Goal: Task Accomplishment & Management: Manage account settings

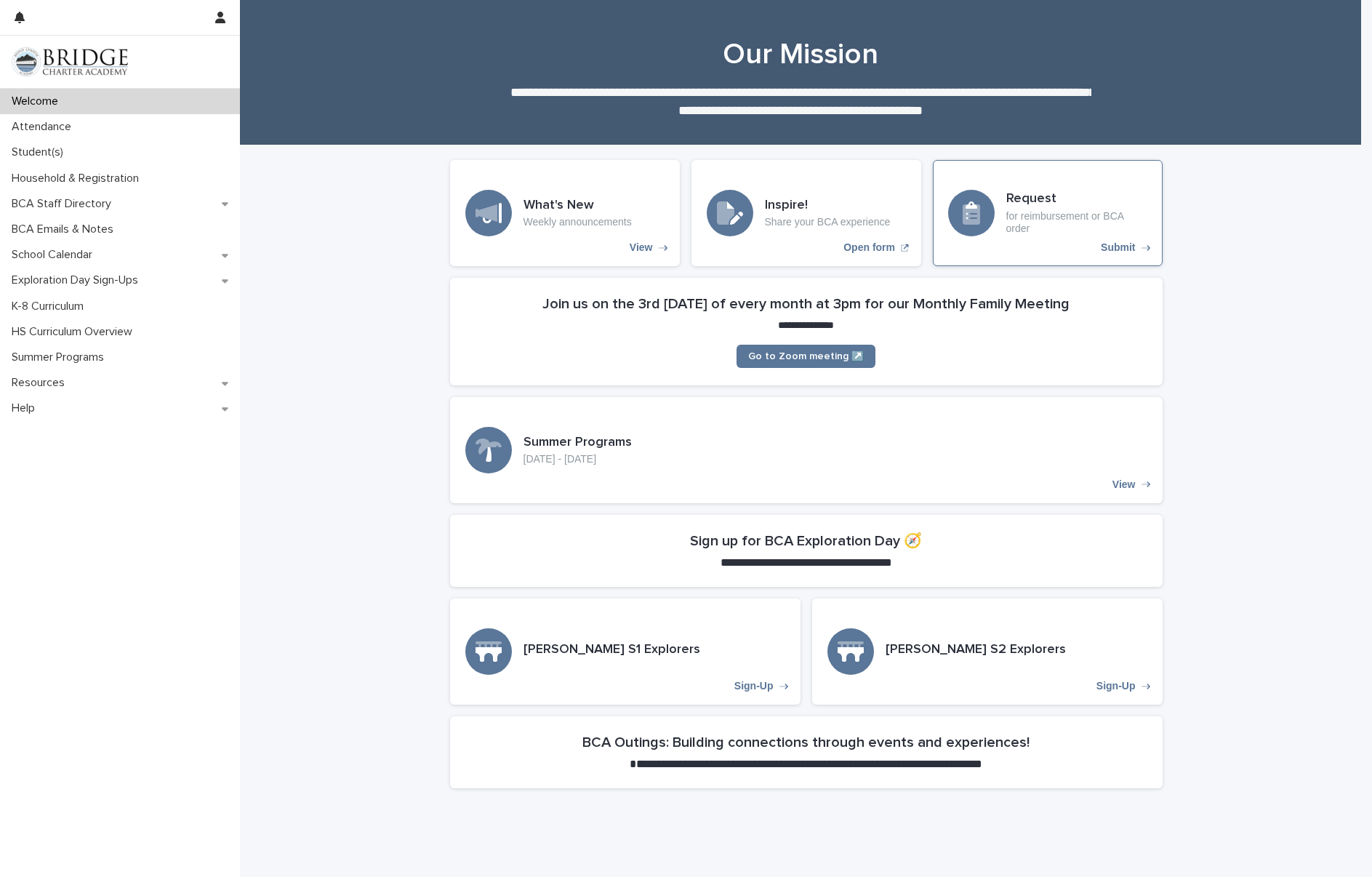
click at [1022, 238] on div "Request for reimbursement or BCA order Submit" at bounding box center [1048, 213] width 230 height 106
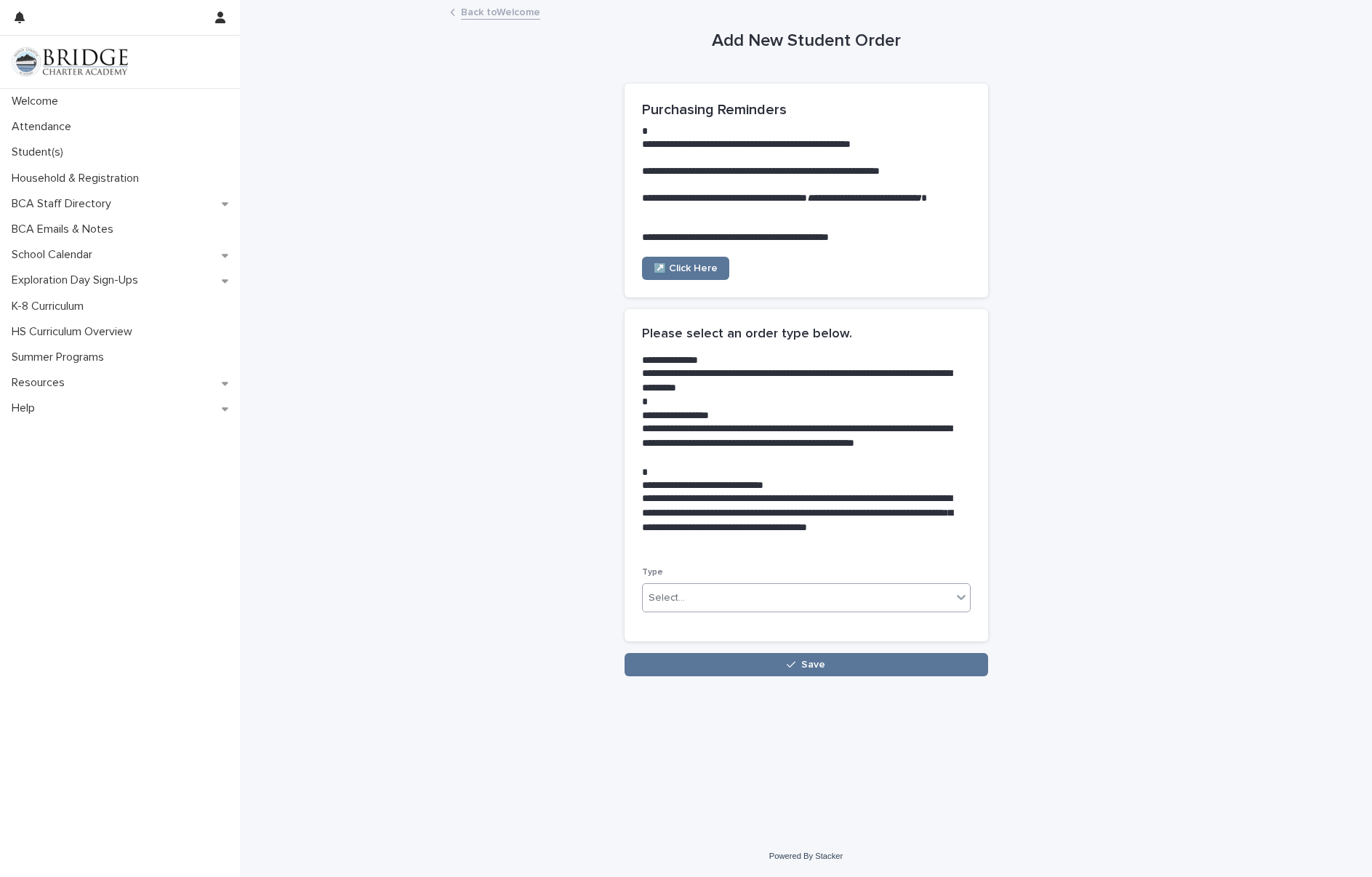
click at [701, 604] on div "Select..." at bounding box center [798, 598] width 309 height 24
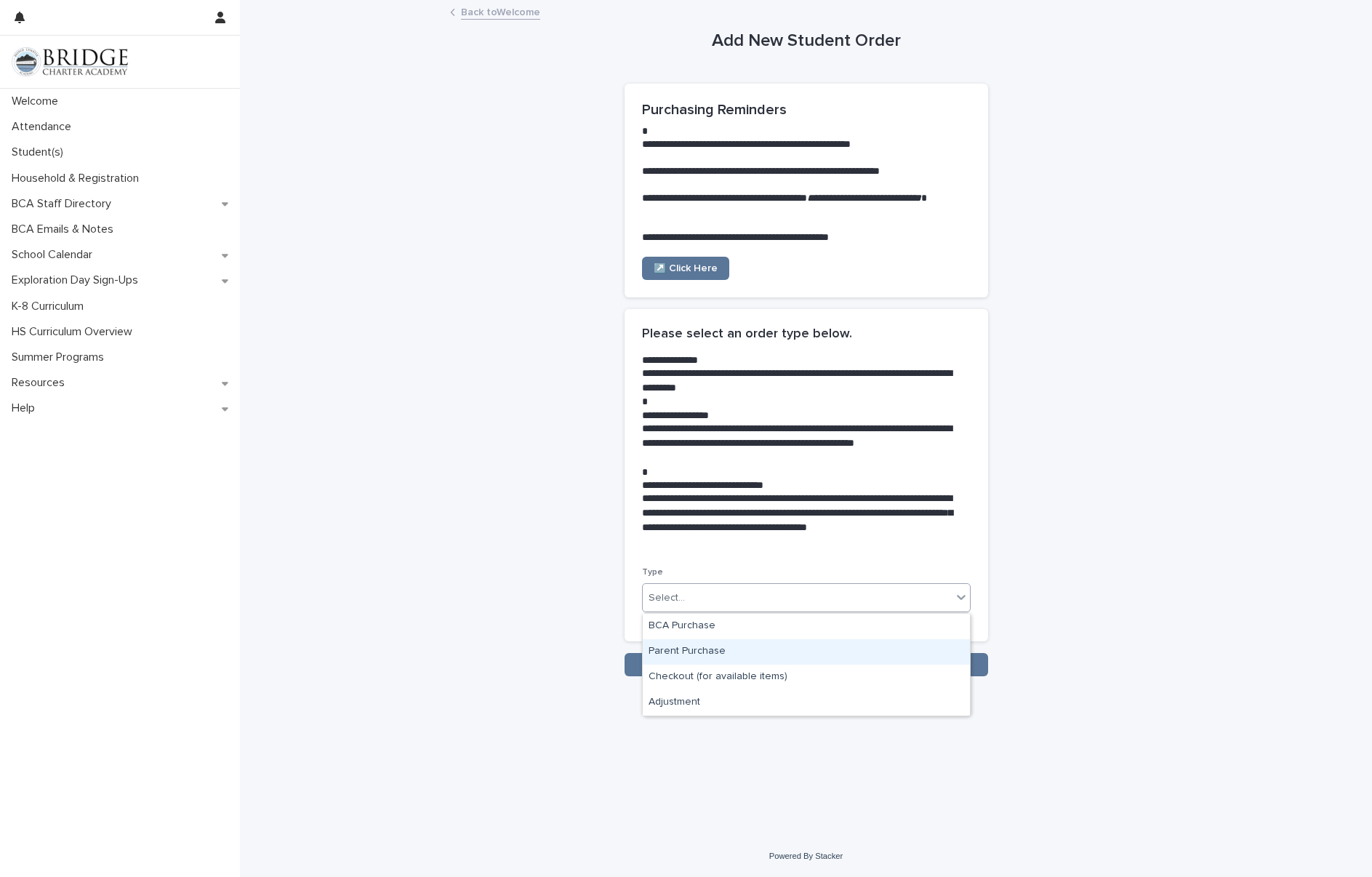
click at [729, 650] on div "Parent Purchase" at bounding box center [806, 652] width 327 height 25
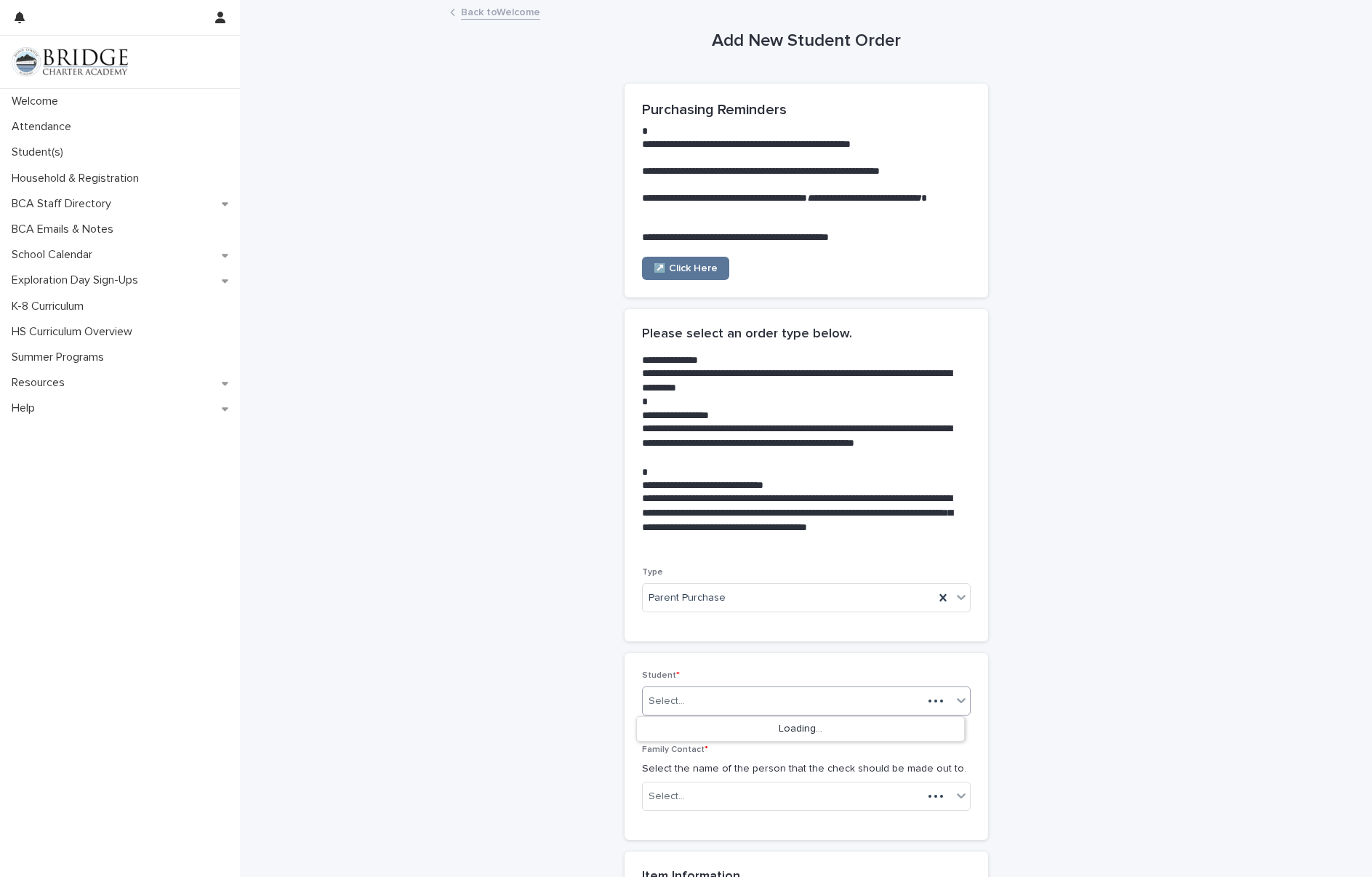
click at [718, 695] on div "Select..." at bounding box center [783, 701] width 280 height 24
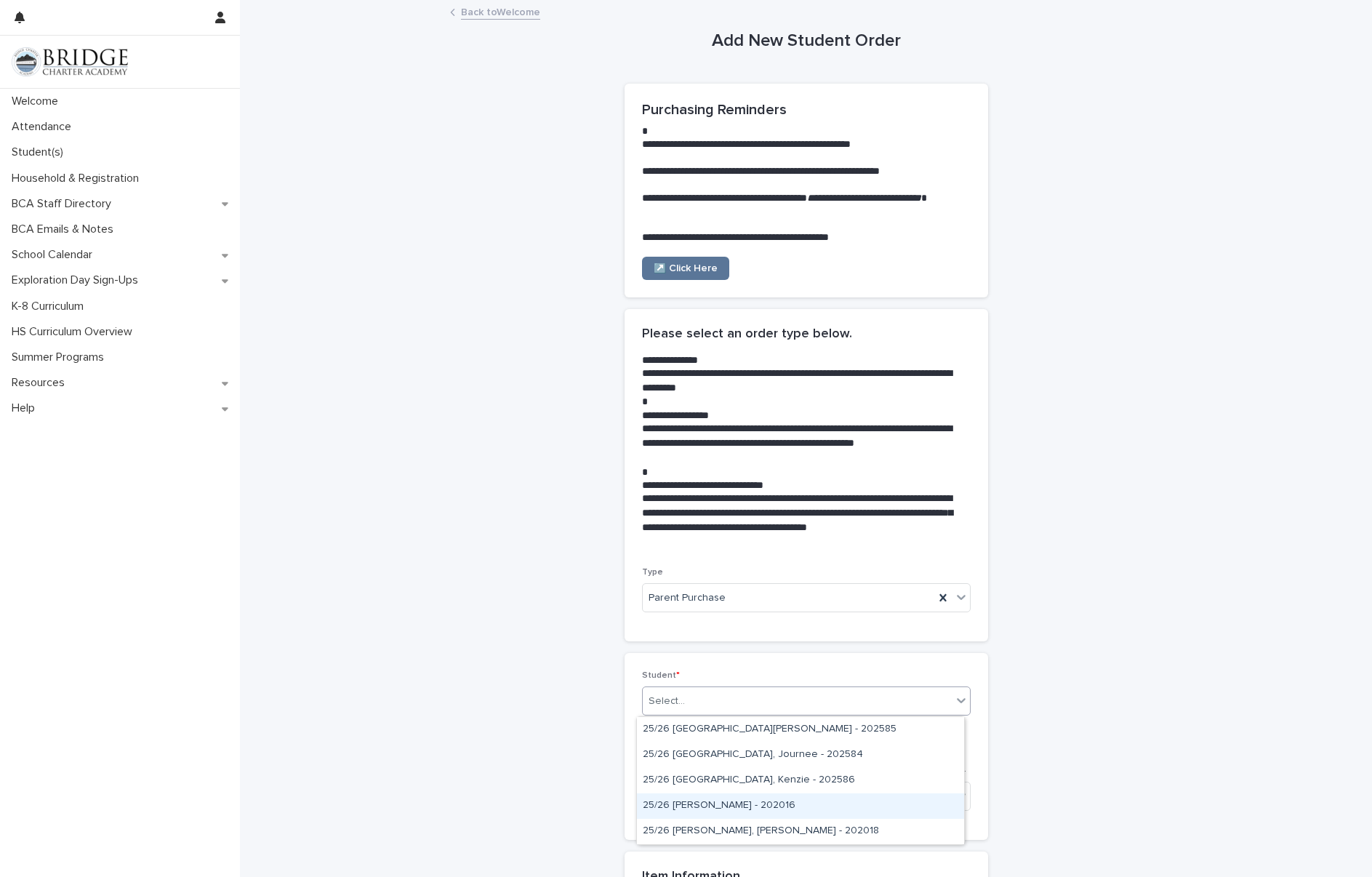
click at [787, 808] on div "25/26 [PERSON_NAME] - 202016" at bounding box center [801, 806] width 327 height 25
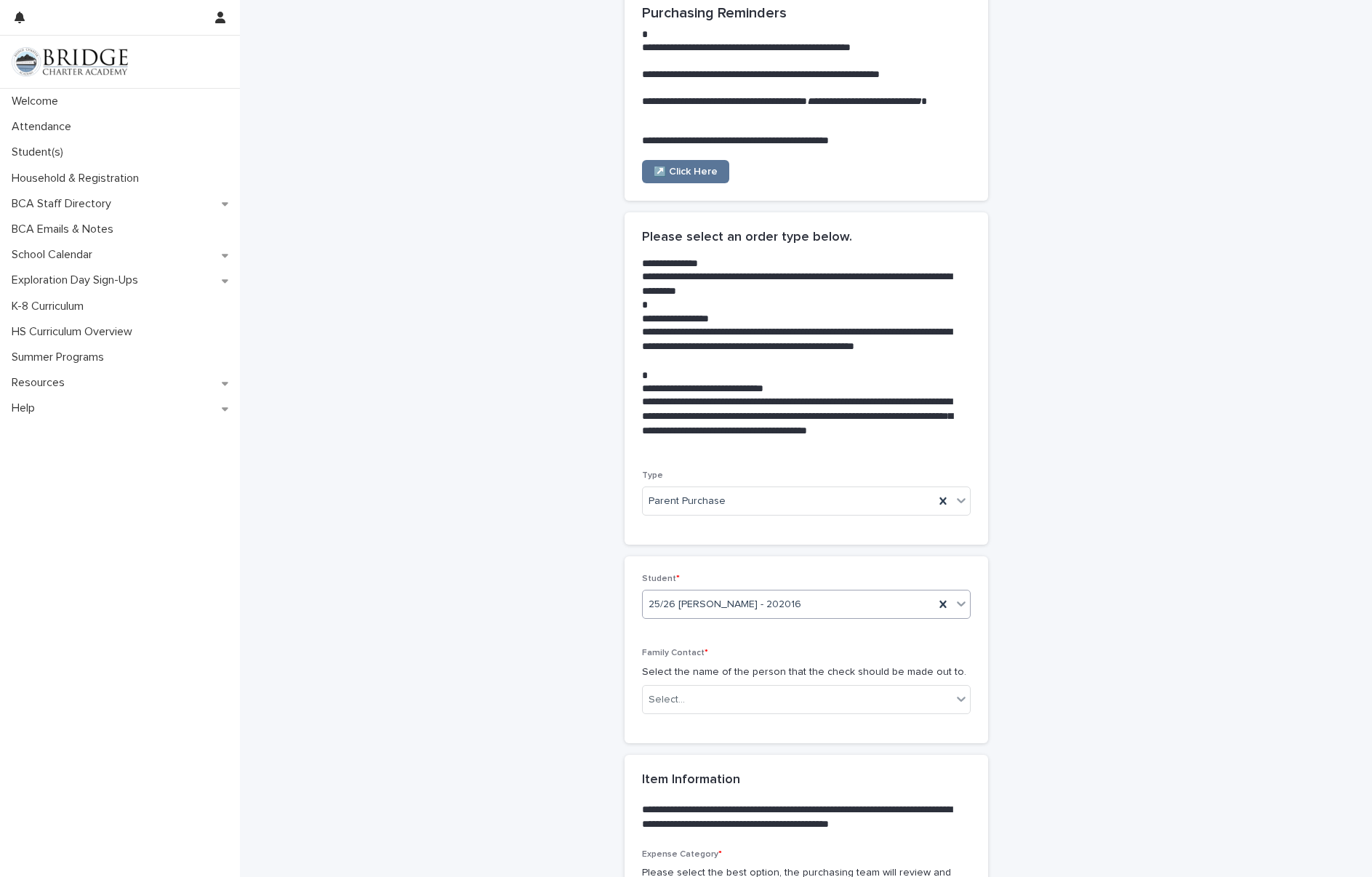
scroll to position [122, 0]
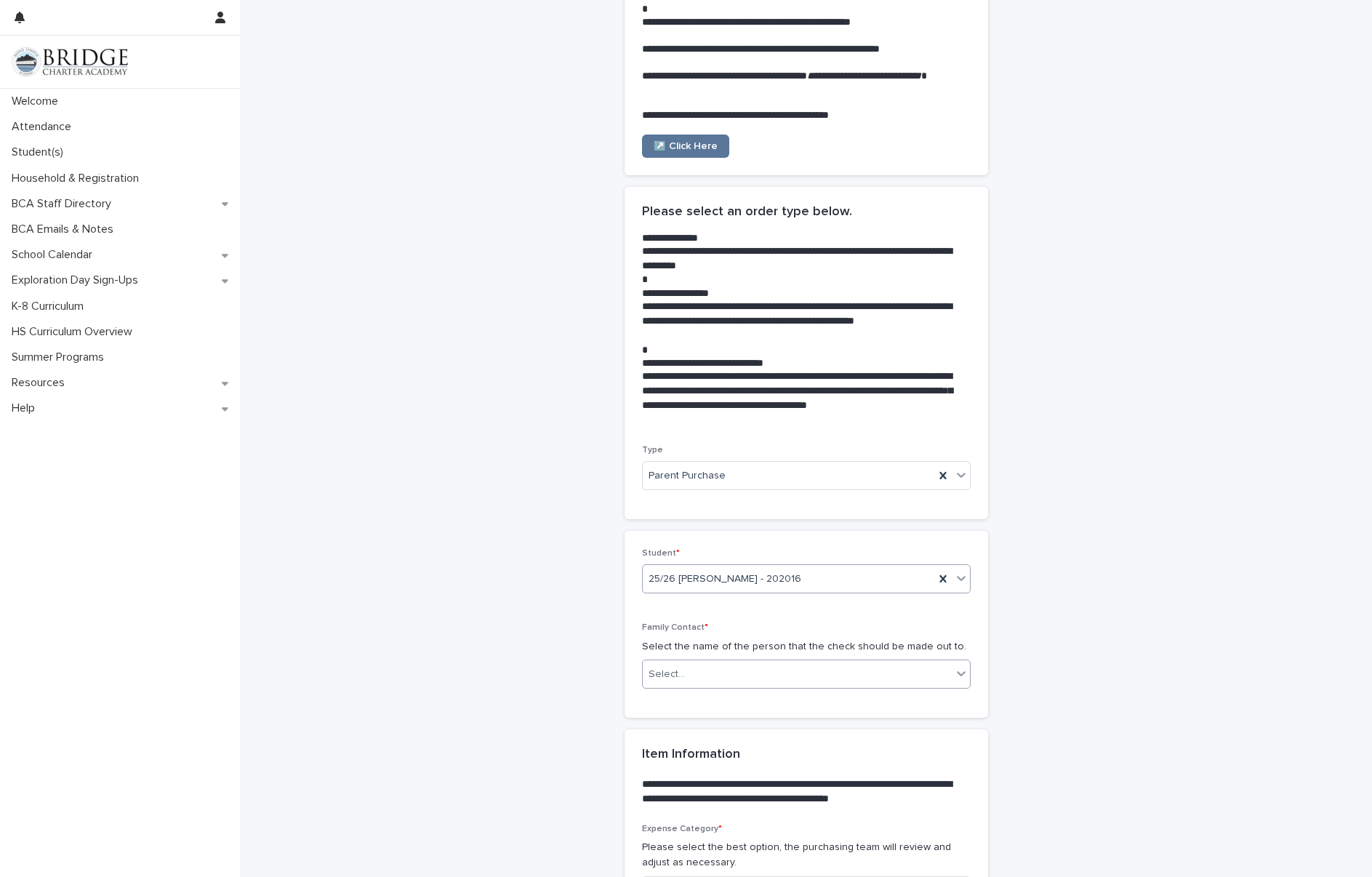
click at [665, 687] on div "Select..." at bounding box center [806, 674] width 329 height 29
click at [673, 731] on div "Tasya [PERSON_NAME]" at bounding box center [801, 729] width 327 height 25
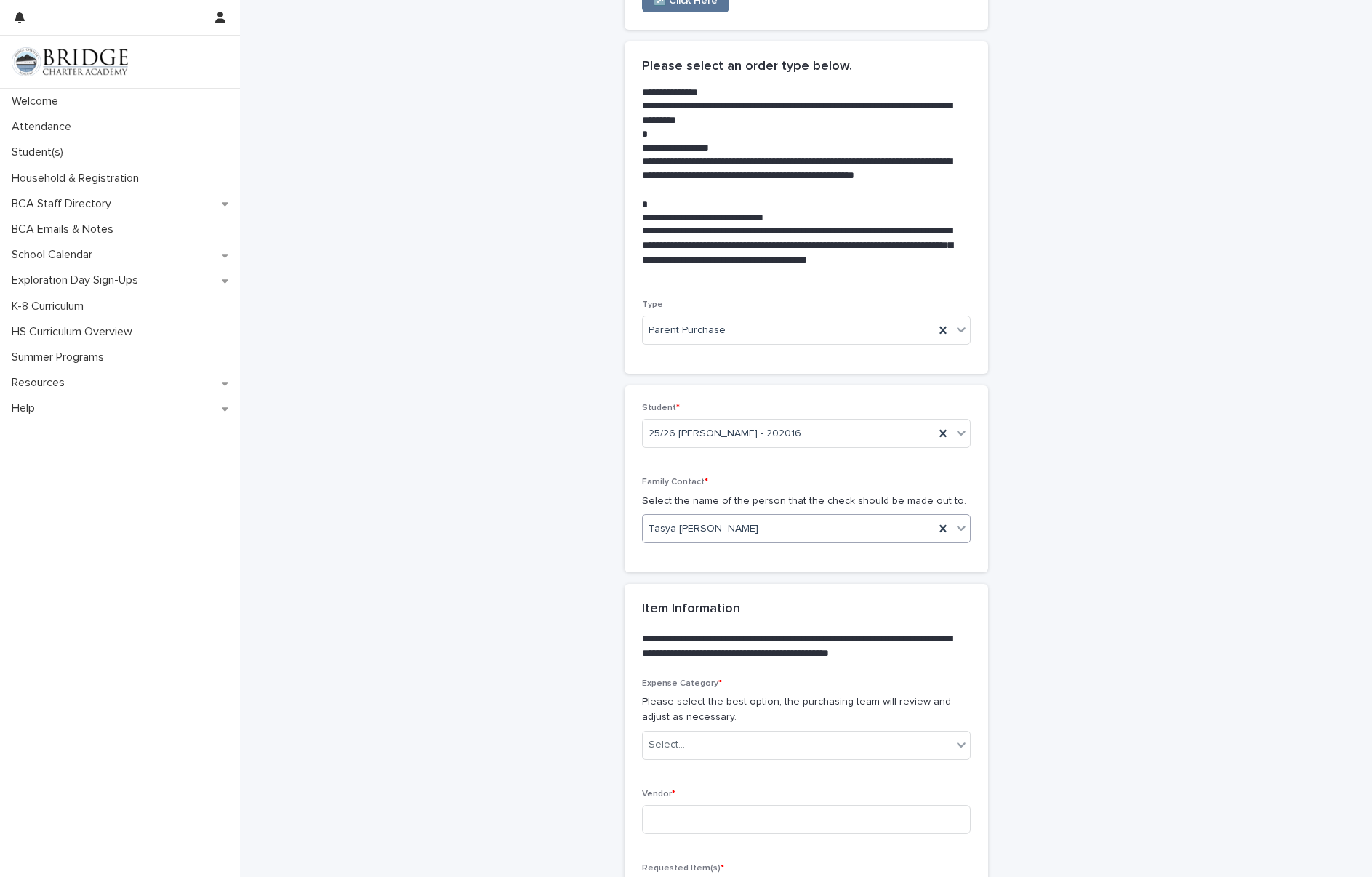
scroll to position [582, 0]
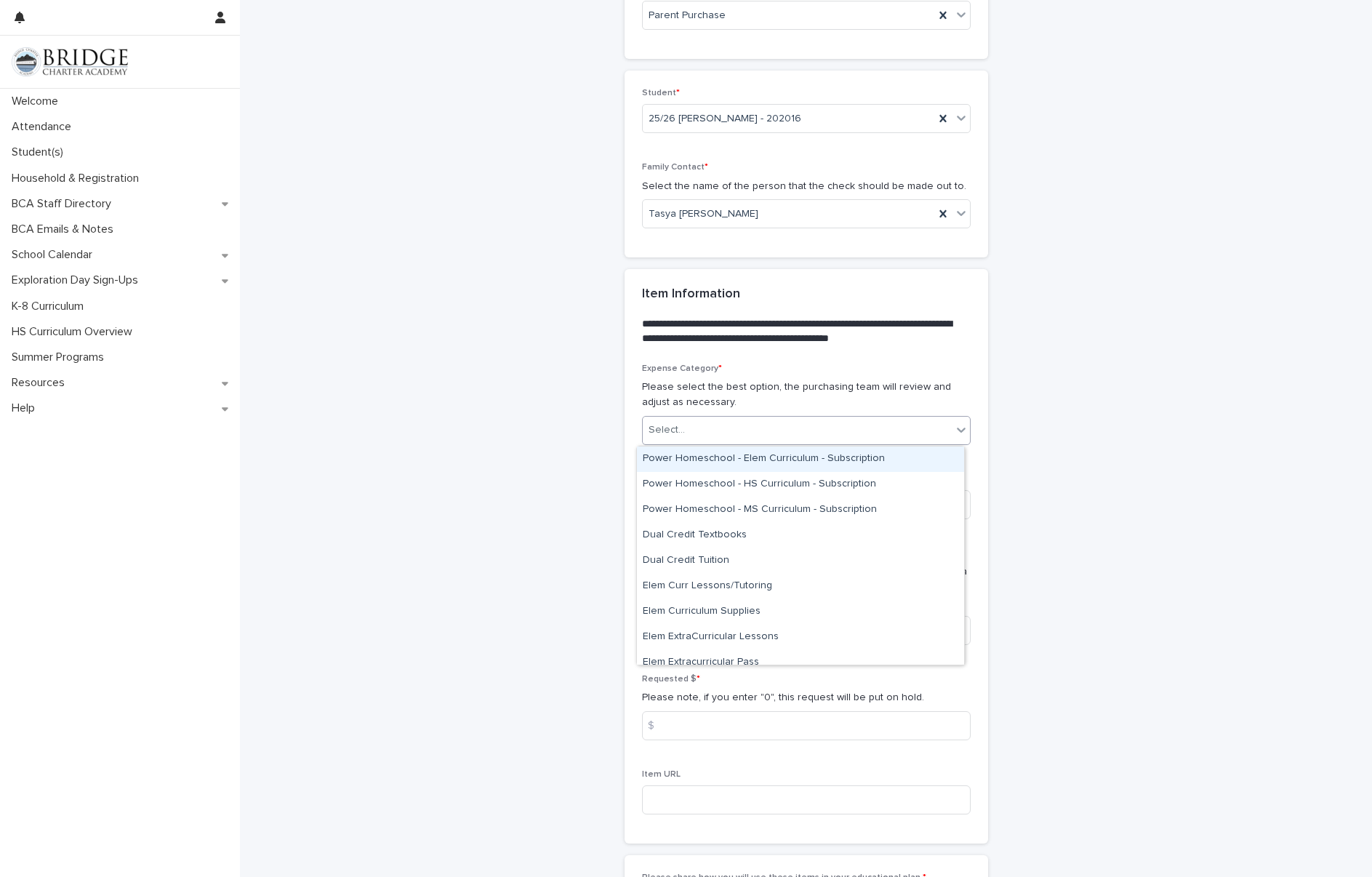
click at [678, 434] on div "Select..." at bounding box center [798, 429] width 309 height 24
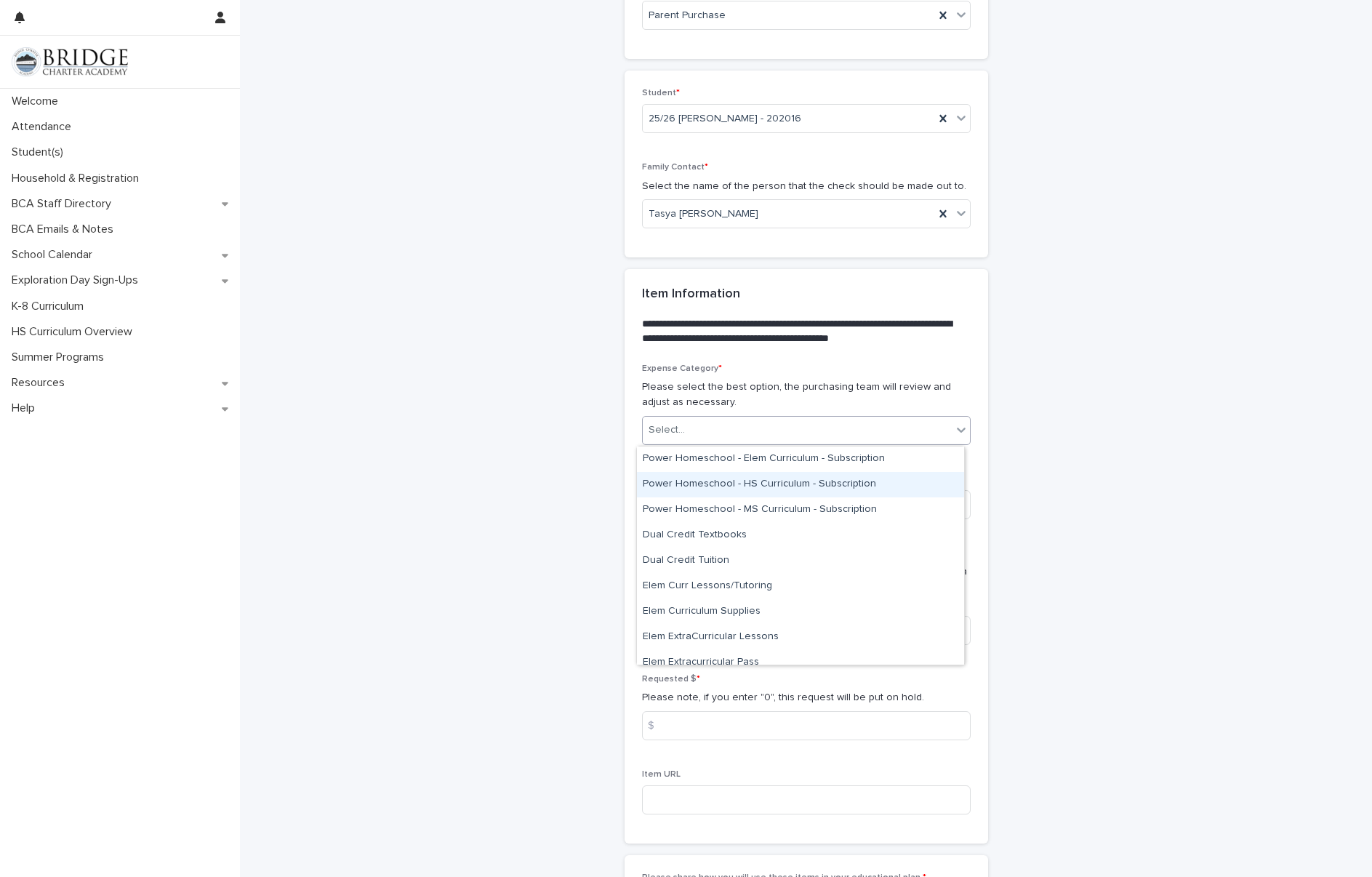
click at [704, 482] on div "Power Homeschool - HS Curriculum - Subscription" at bounding box center [801, 484] width 327 height 25
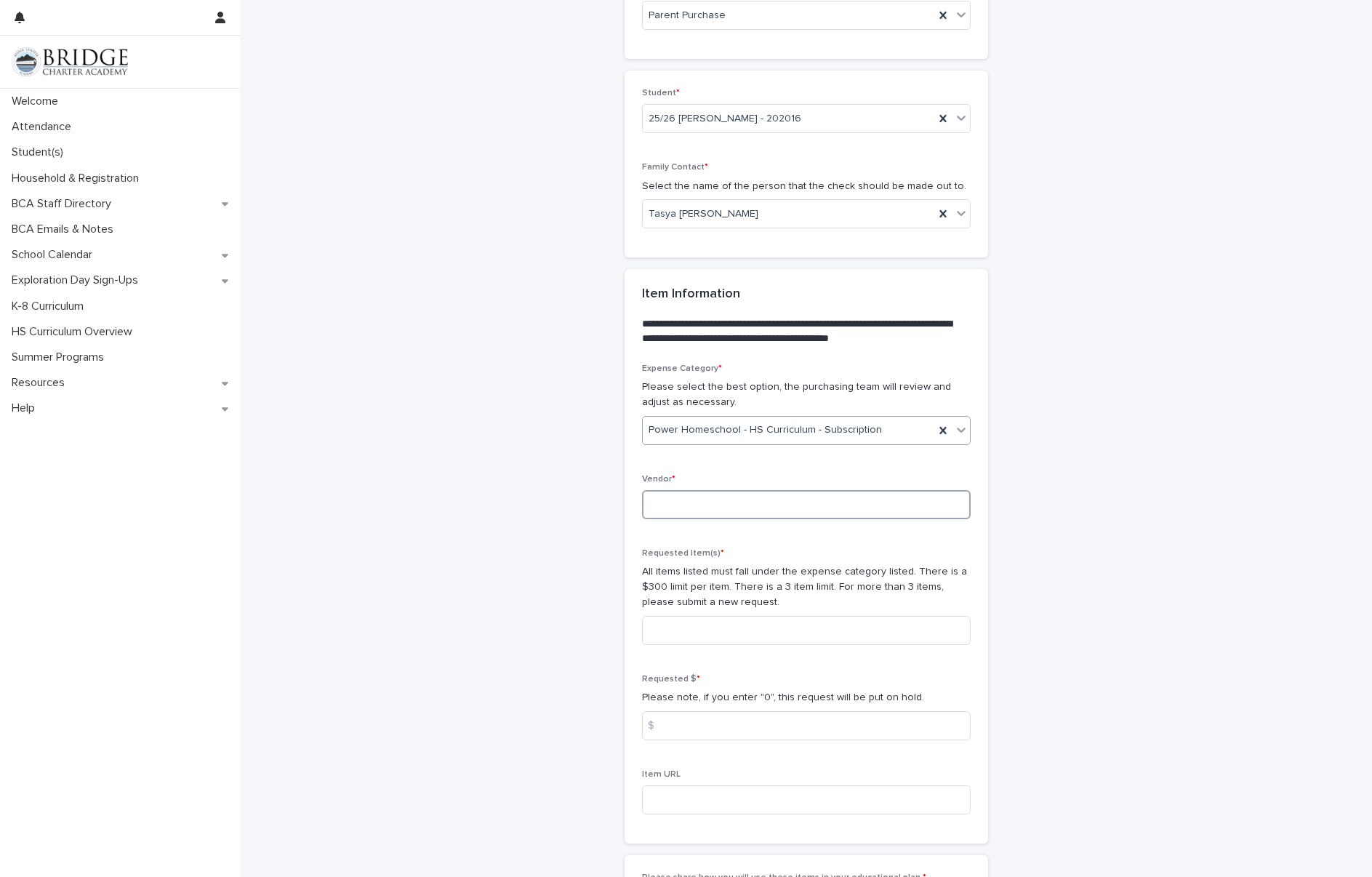
click at [694, 506] on input at bounding box center [806, 505] width 329 height 29
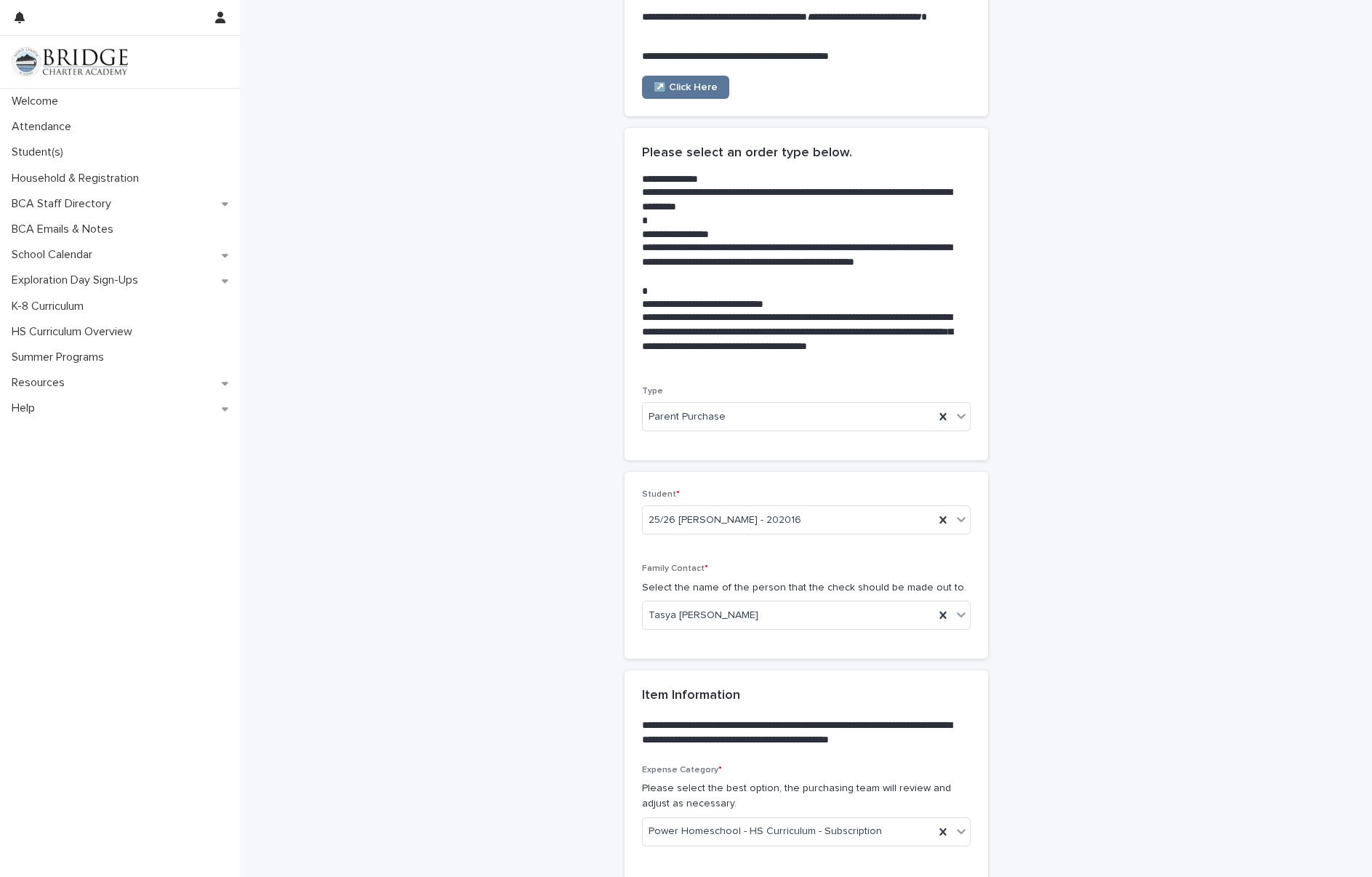
scroll to position [0, 0]
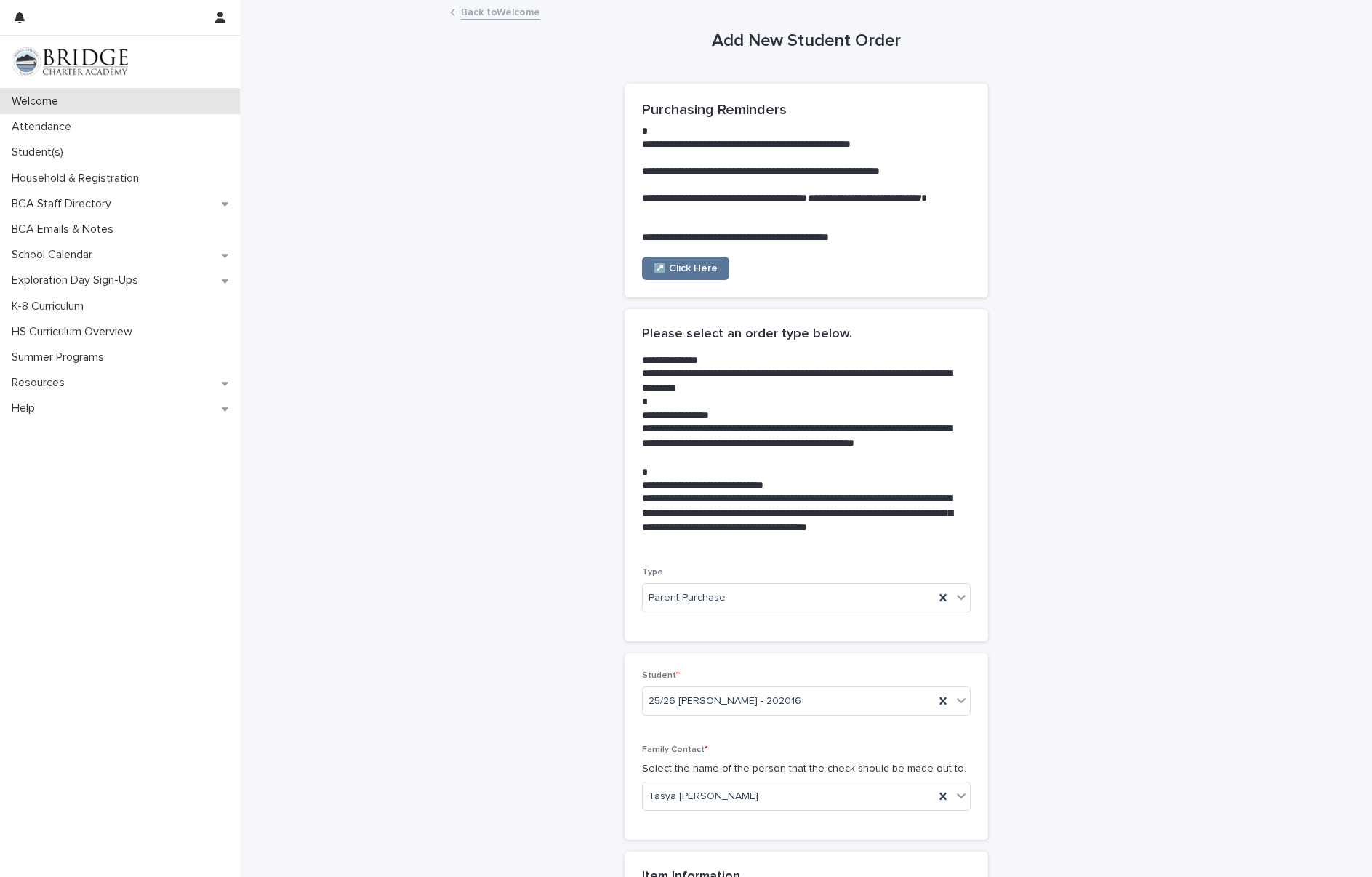
click at [38, 105] on p "Welcome" at bounding box center [38, 102] width 64 height 14
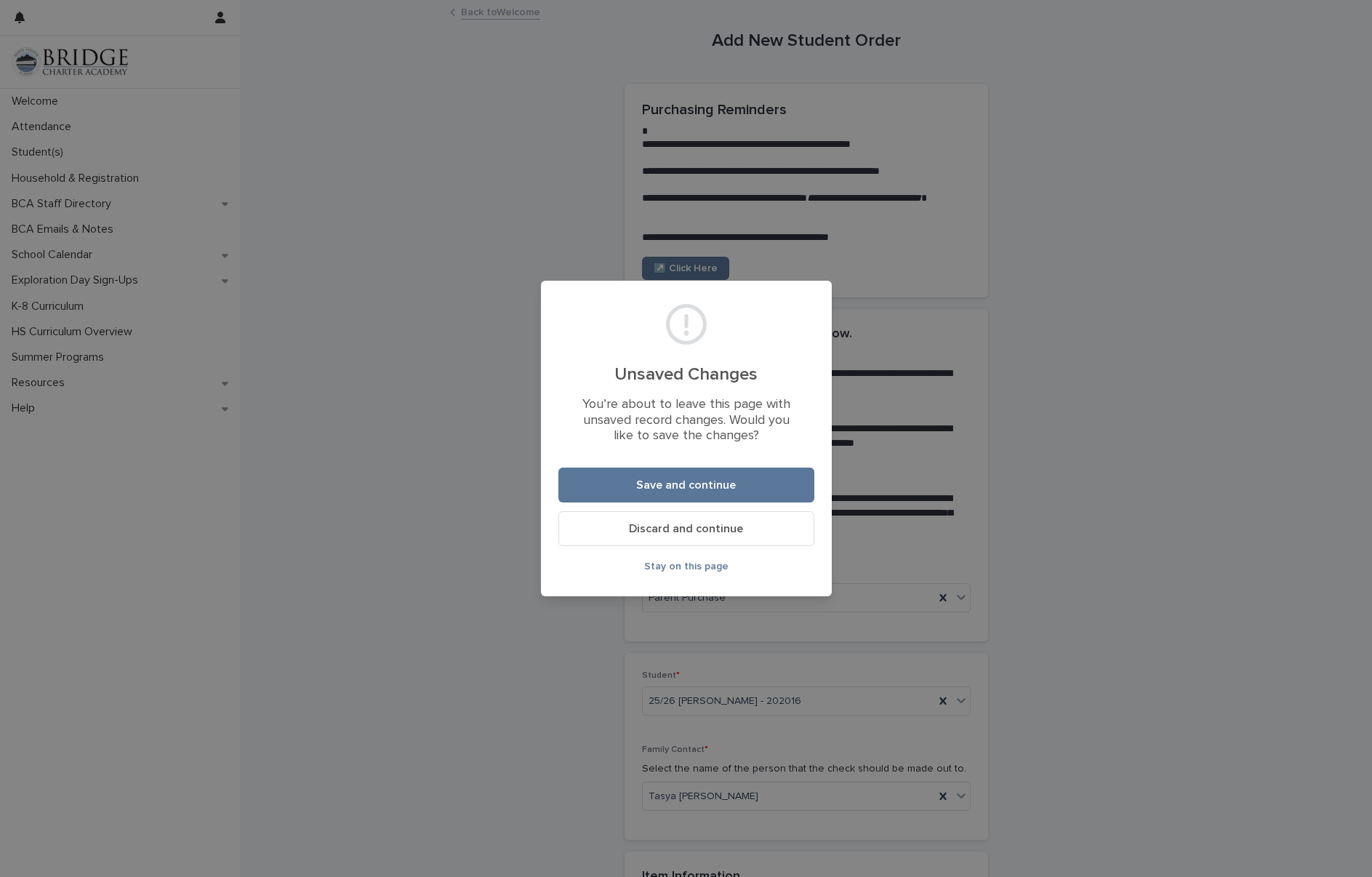
click at [644, 521] on button "Discard and continue" at bounding box center [686, 529] width 256 height 35
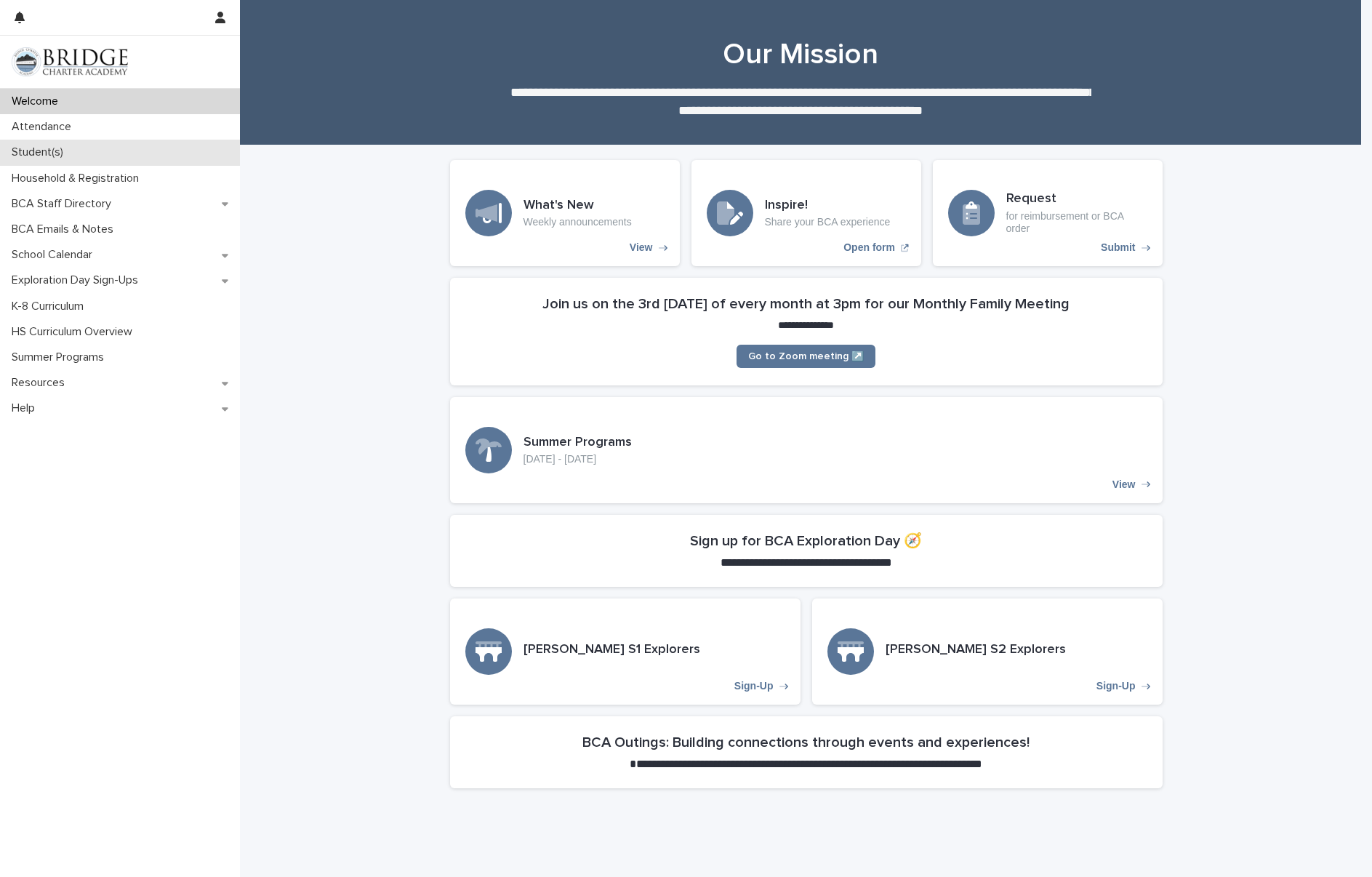
click at [31, 155] on p "Student(s)" at bounding box center [40, 152] width 69 height 14
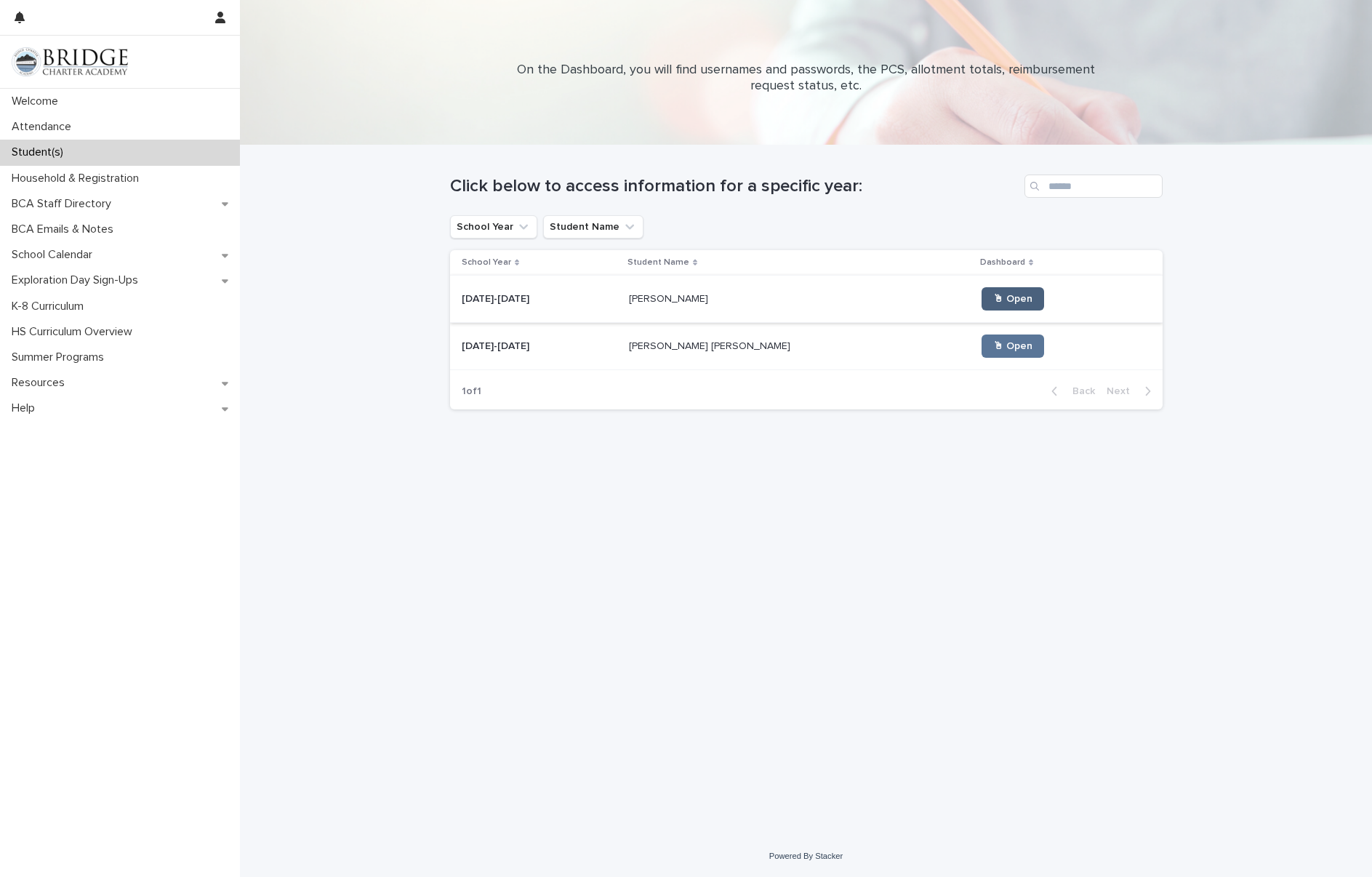
click at [981, 305] on link "🖱 Open" at bounding box center [1012, 299] width 63 height 23
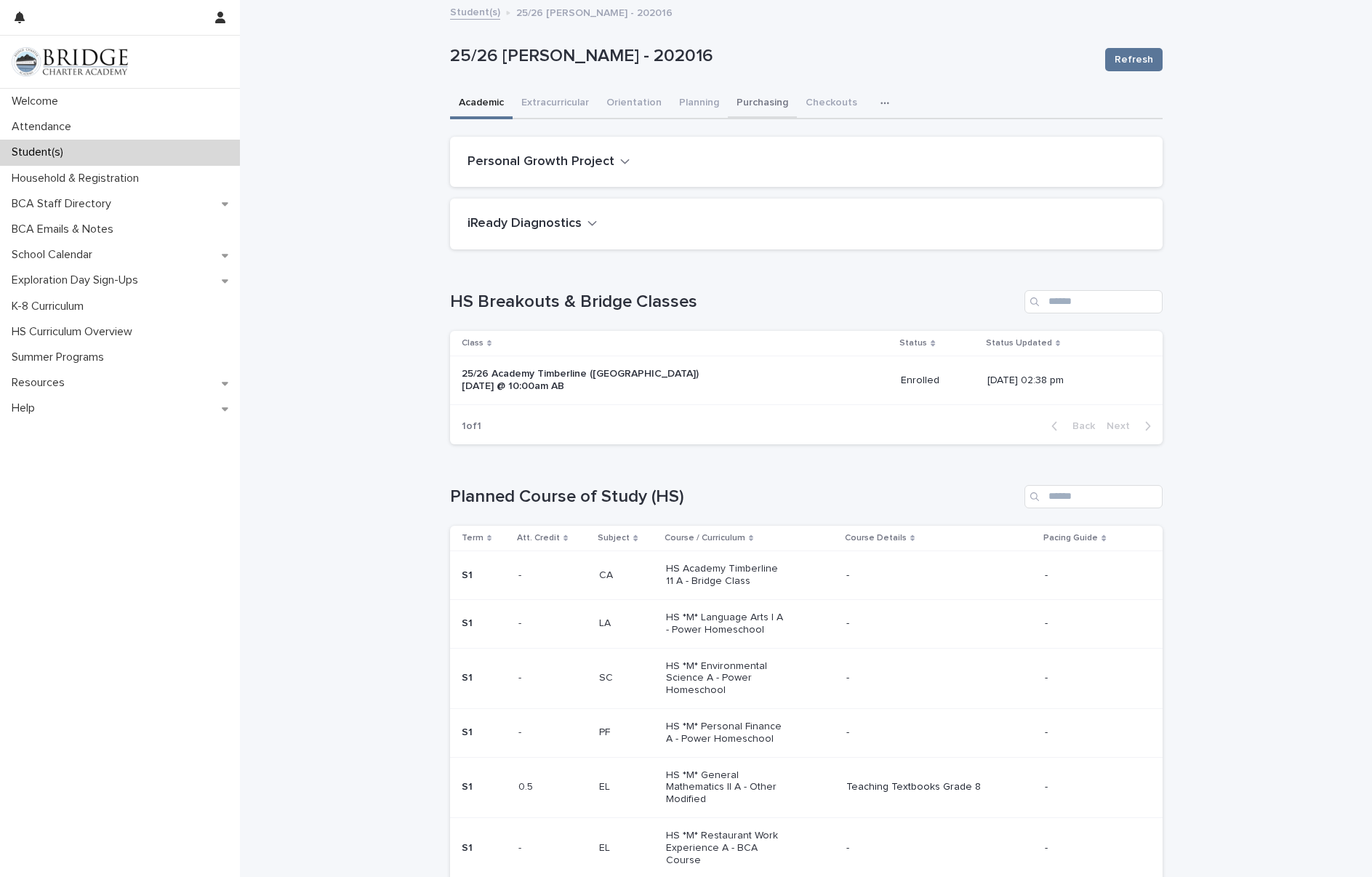
click at [755, 104] on button "Purchasing" at bounding box center [762, 104] width 69 height 31
click at [754, 104] on button "Purchasing" at bounding box center [762, 104] width 69 height 31
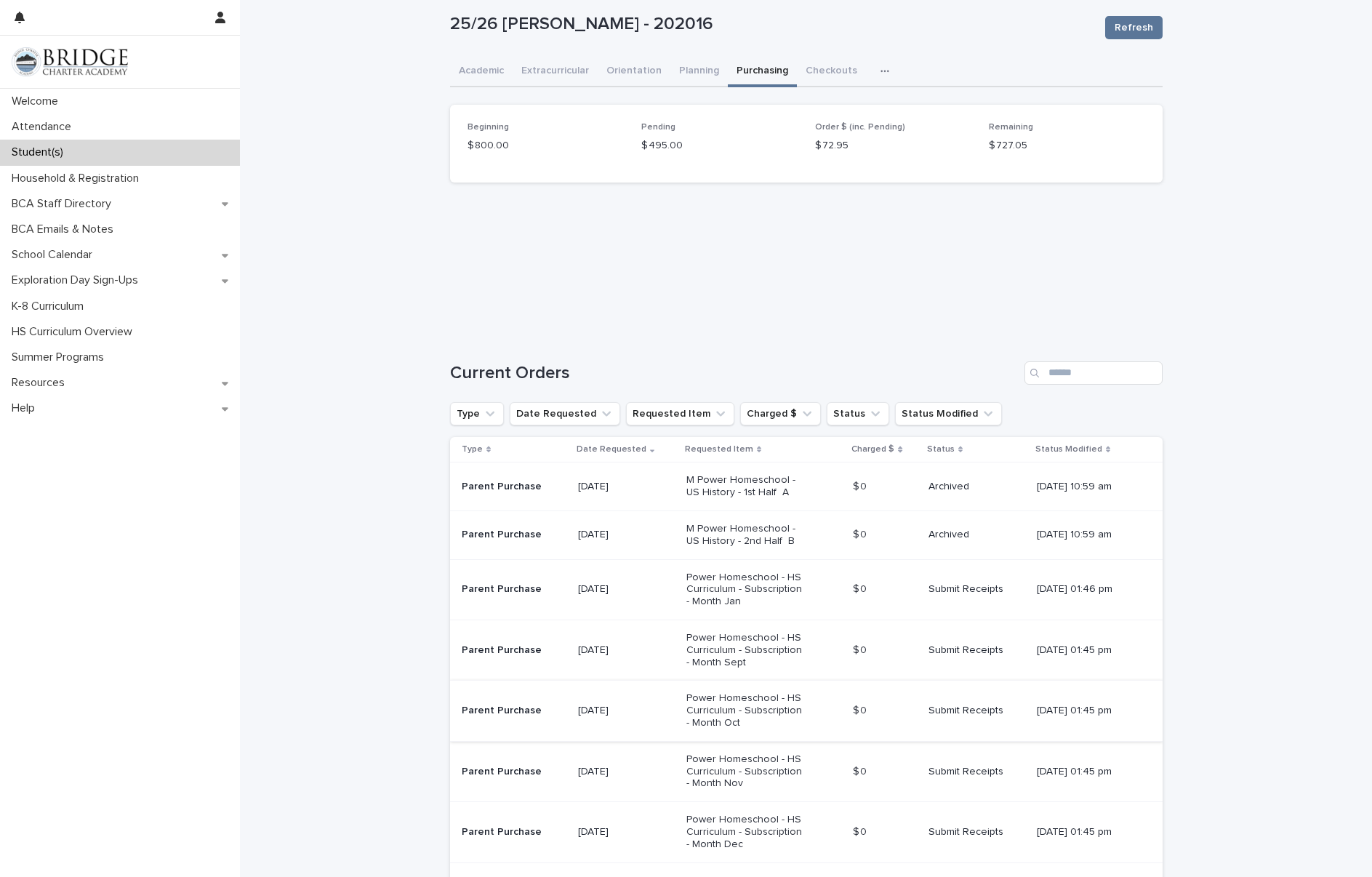
scroll to position [102, 0]
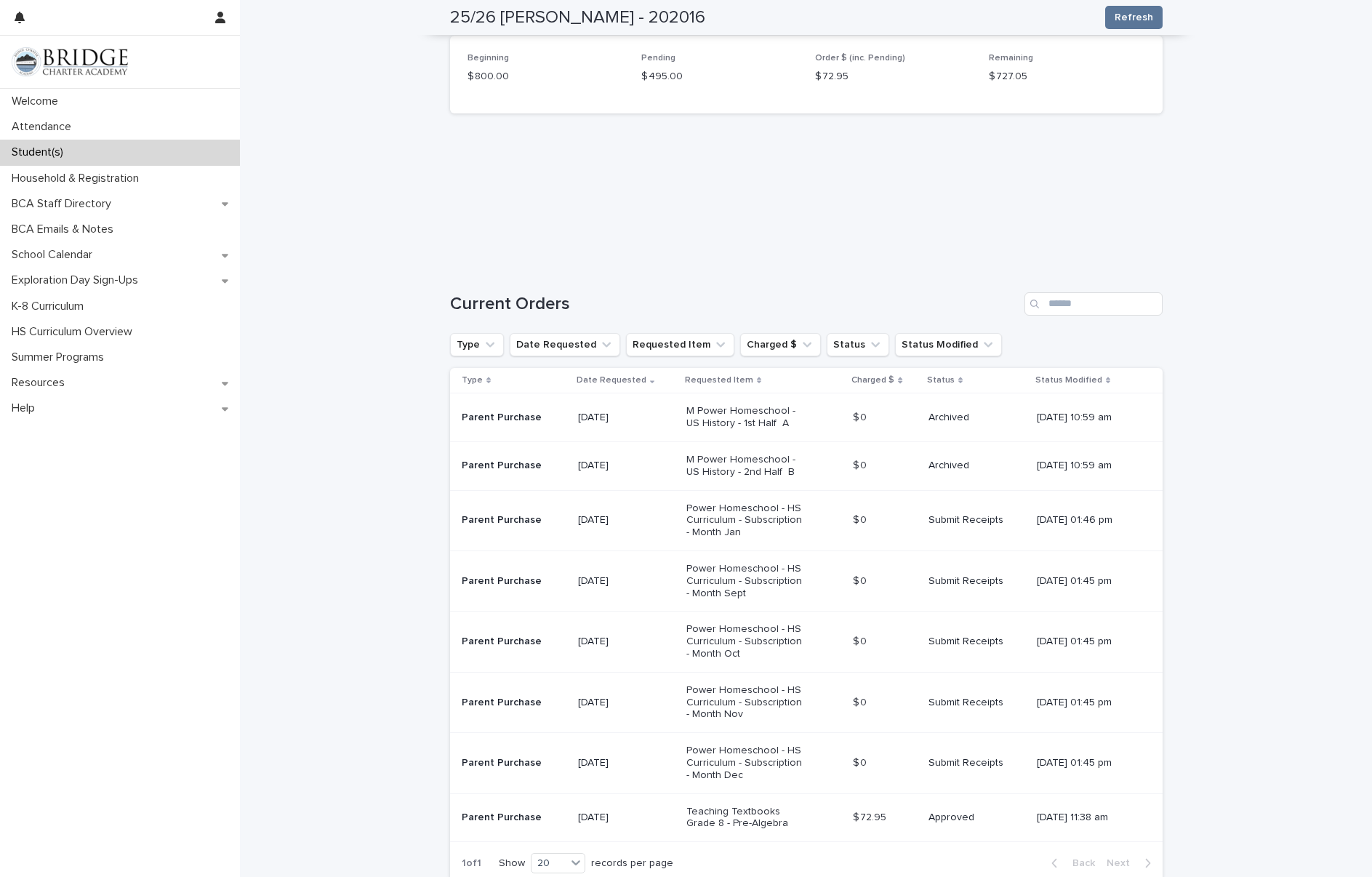
click at [769, 583] on p "Power Homeschool - HS Curriculum - Subscription - Month Sept" at bounding box center [747, 581] width 122 height 37
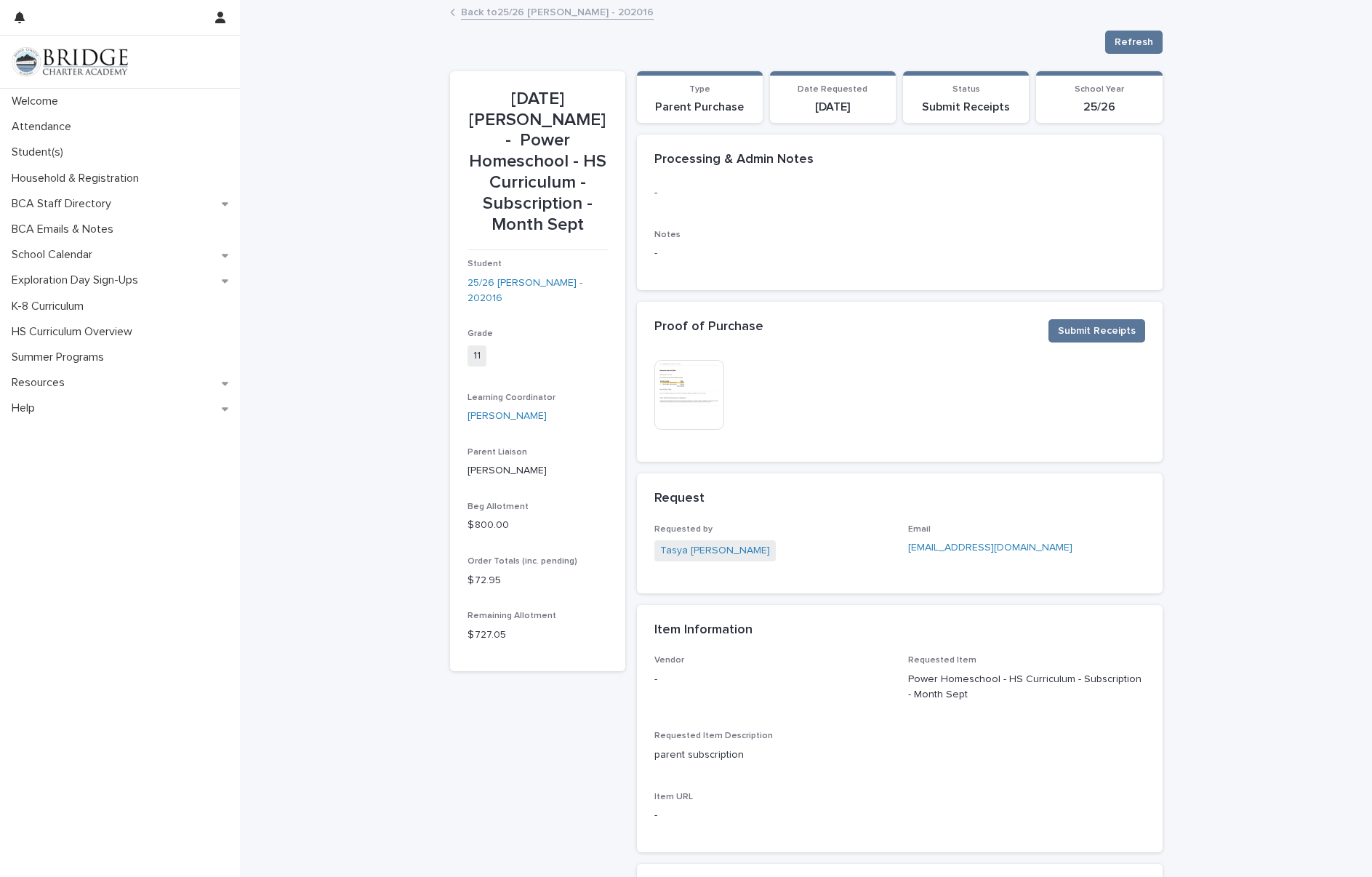
click at [660, 410] on img at bounding box center [689, 395] width 70 height 70
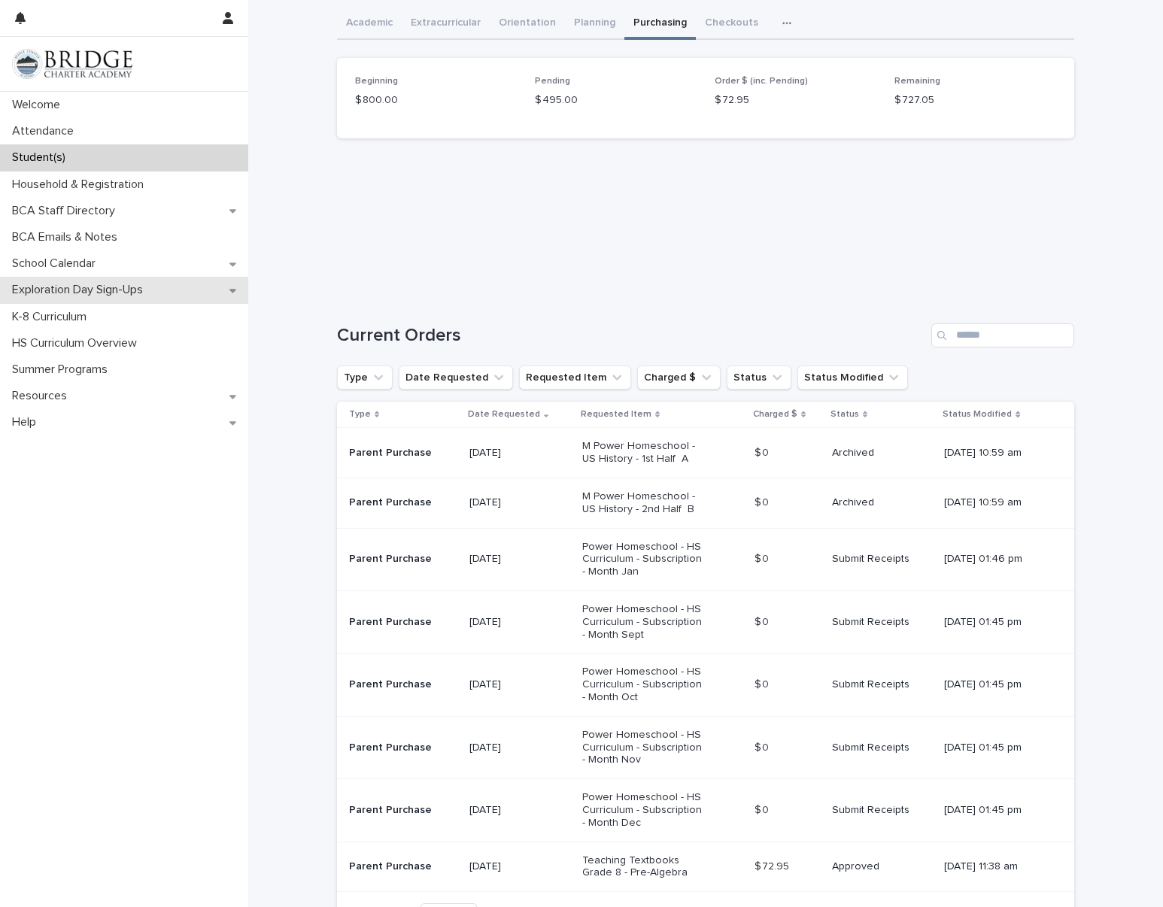
scroll to position [85, 0]
click at [672, 688] on p "Power Homeschool - HS Curriculum - Subscription - Month Oct" at bounding box center [645, 683] width 126 height 38
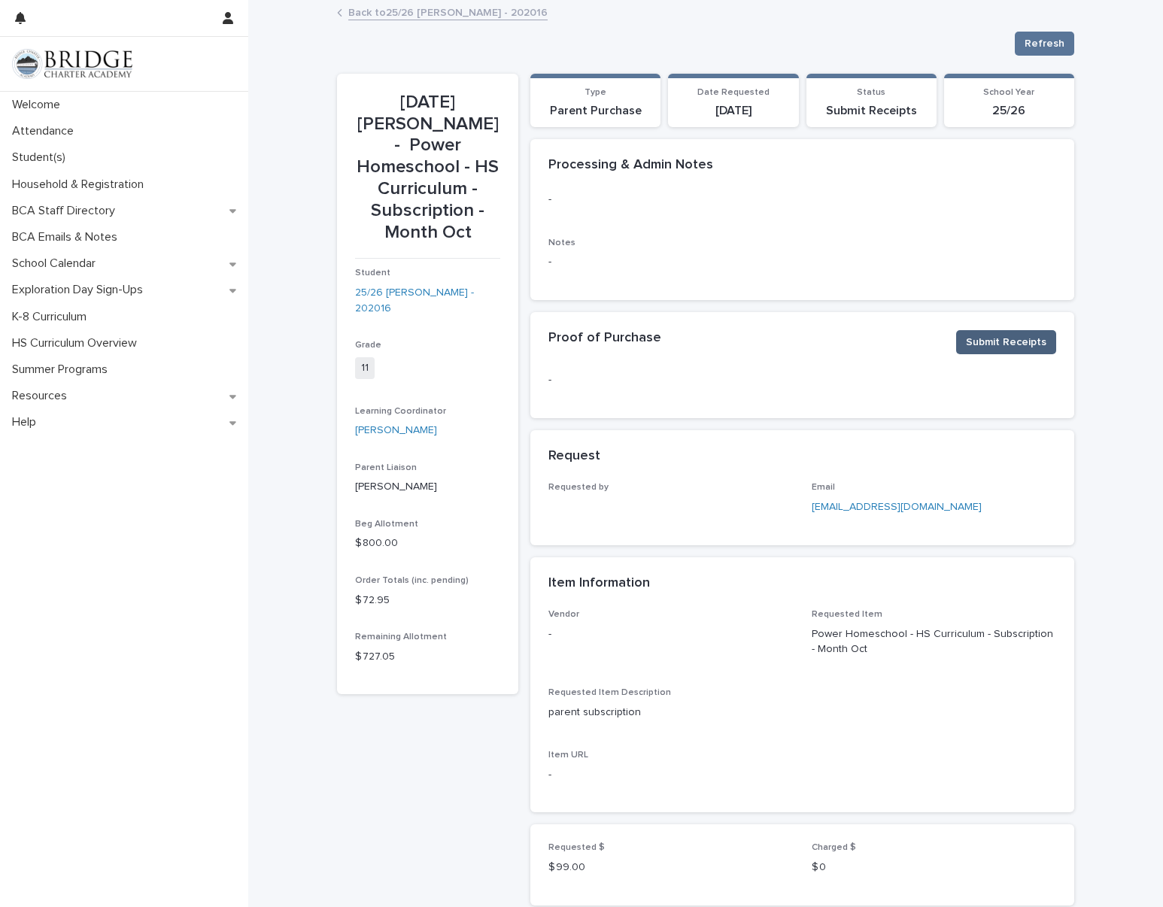
click at [986, 336] on span "Submit Receipts" at bounding box center [1006, 342] width 80 height 15
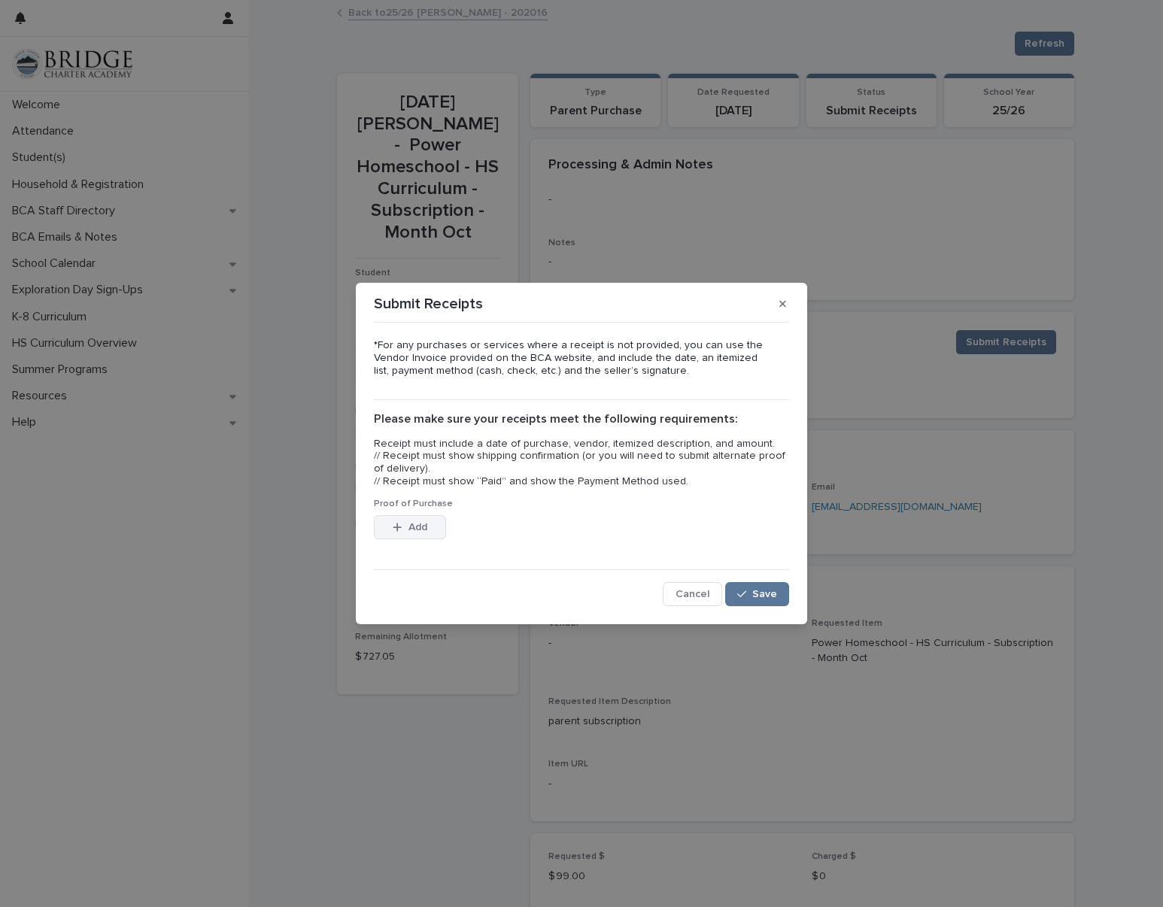
click at [410, 528] on span "Add" at bounding box center [417, 527] width 19 height 11
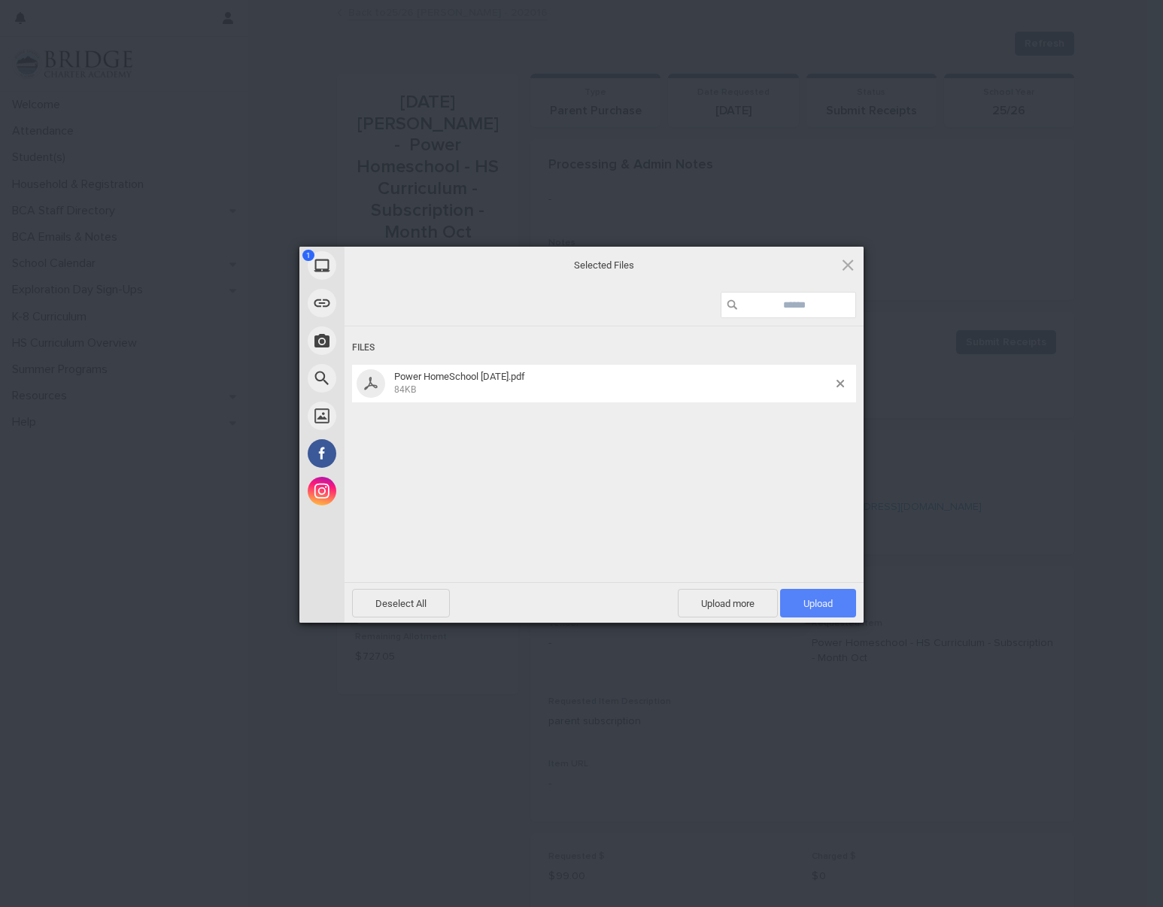
click at [816, 601] on span "Upload 1" at bounding box center [817, 603] width 29 height 11
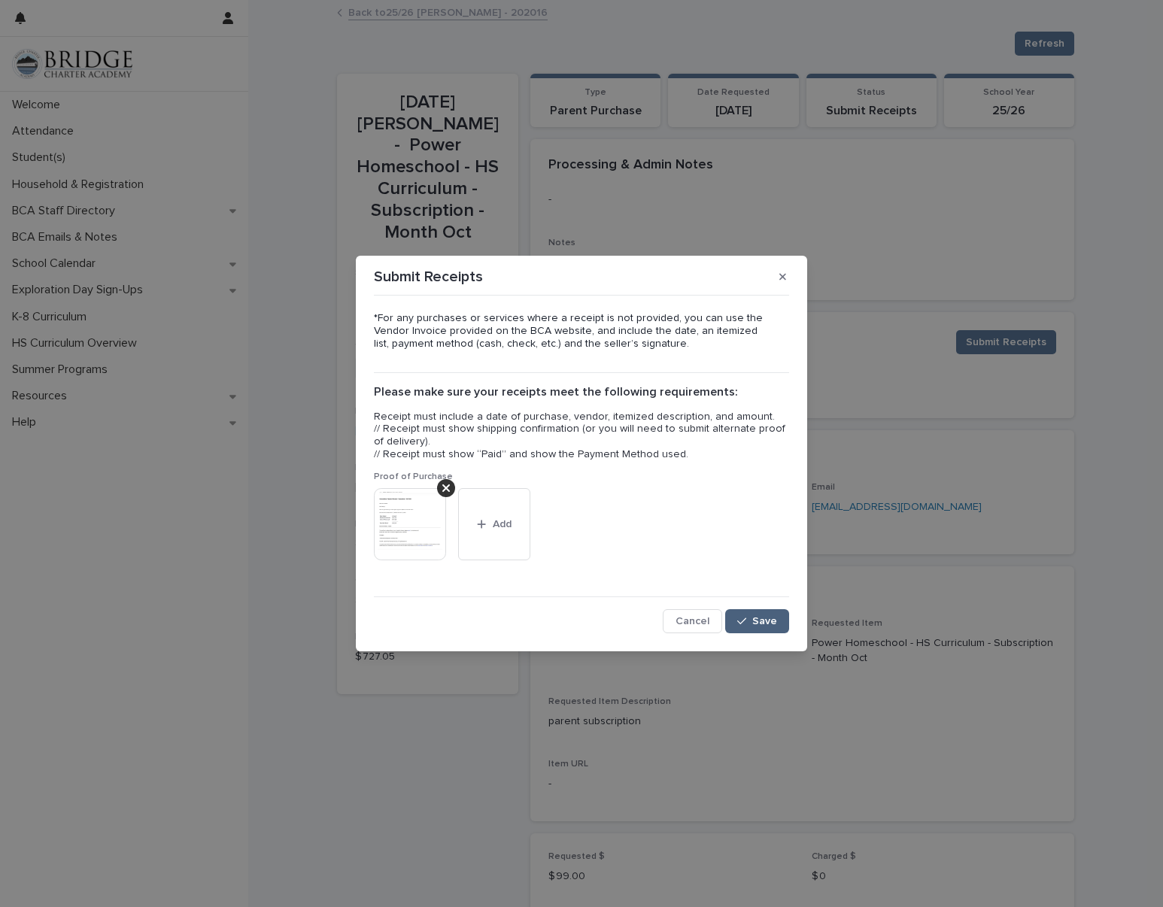
click at [767, 618] on span "Save" at bounding box center [764, 621] width 25 height 11
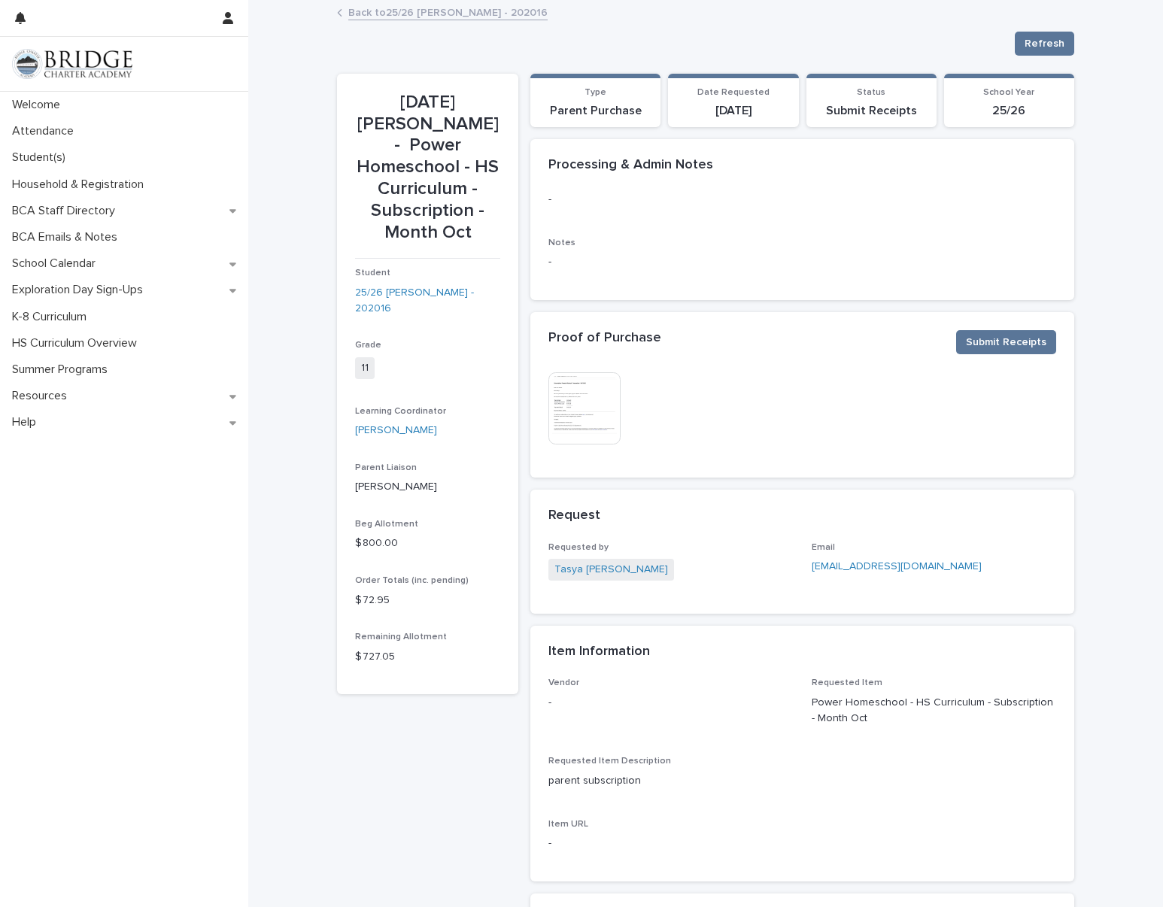
click at [373, 17] on link "Back to 25/26 [PERSON_NAME] - 202016" at bounding box center [447, 11] width 199 height 17
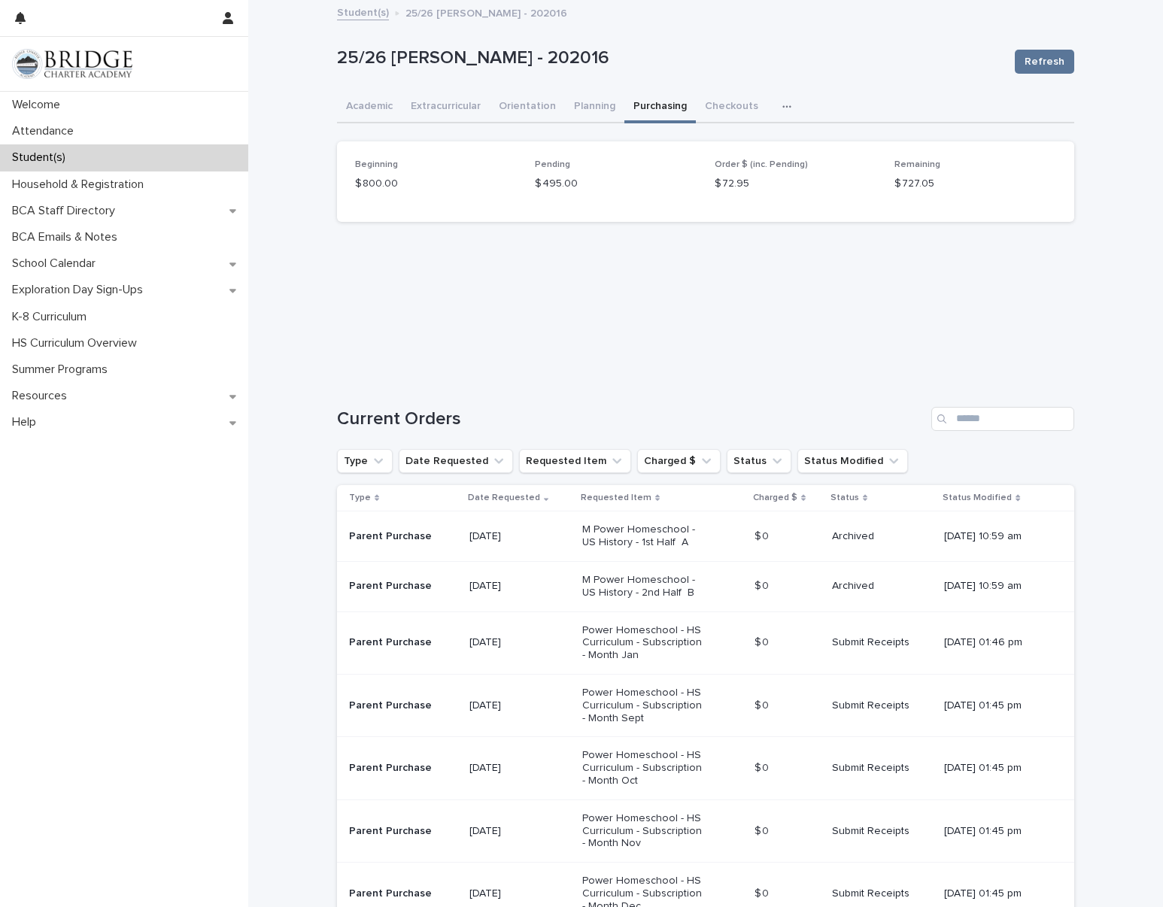
click at [63, 148] on div "Student(s)" at bounding box center [124, 157] width 248 height 26
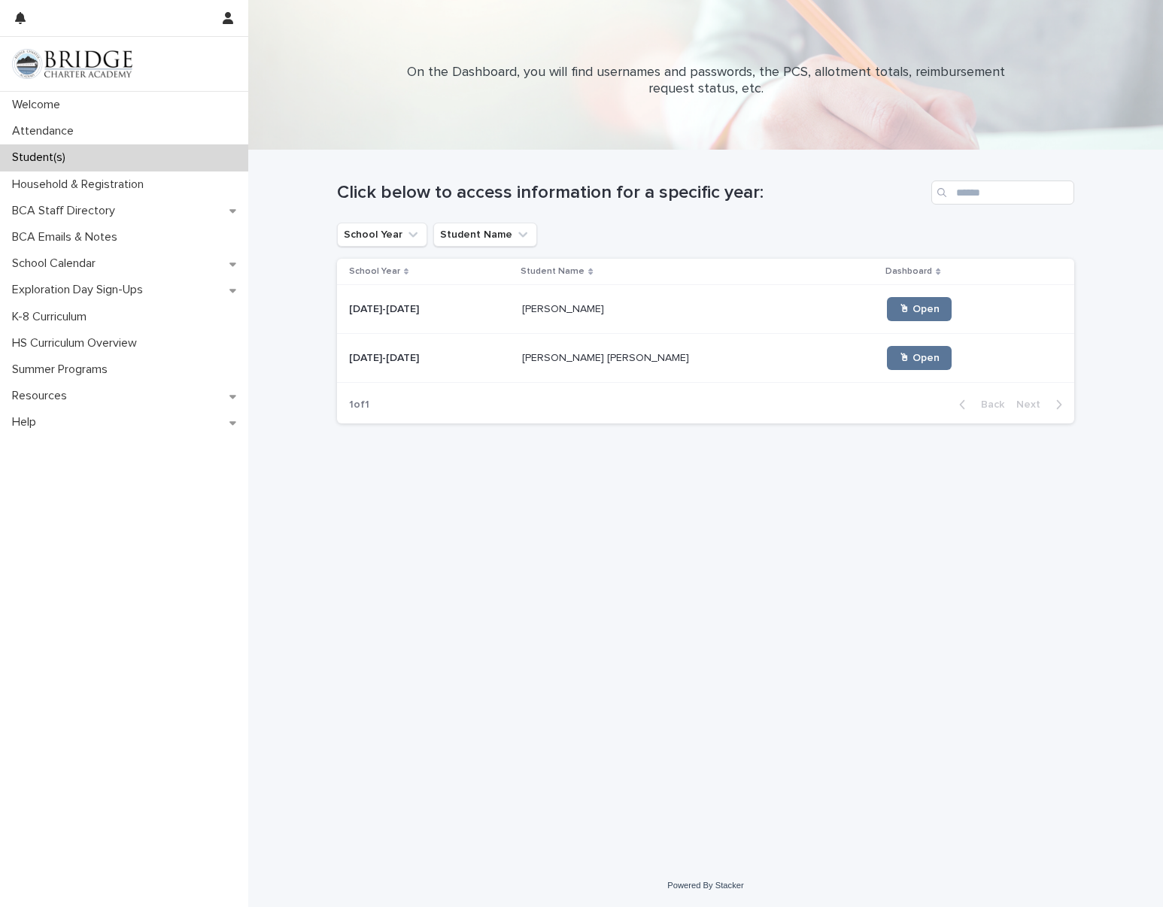
click at [887, 344] on div "🖱 Open" at bounding box center [968, 358] width 163 height 36
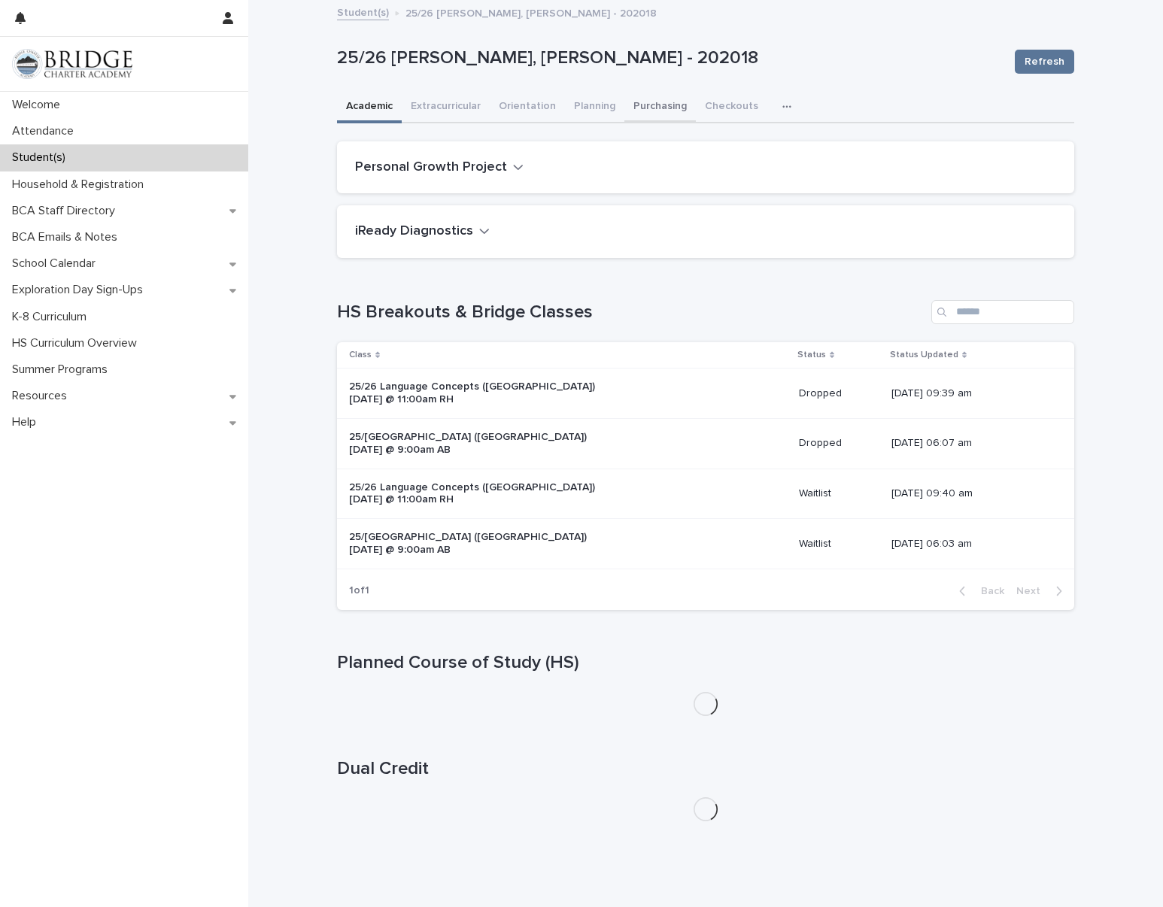
click at [664, 107] on button "Purchasing" at bounding box center [659, 108] width 71 height 32
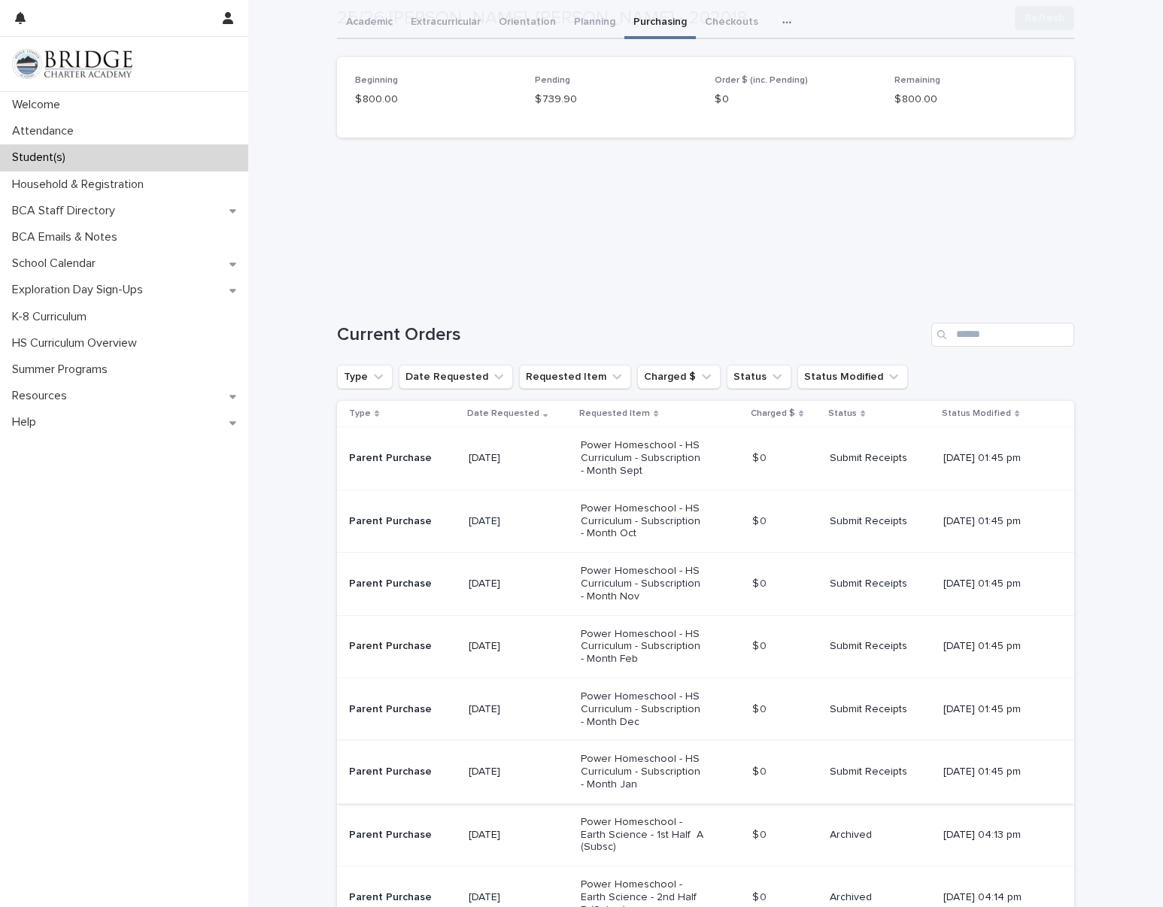
scroll to position [102, 0]
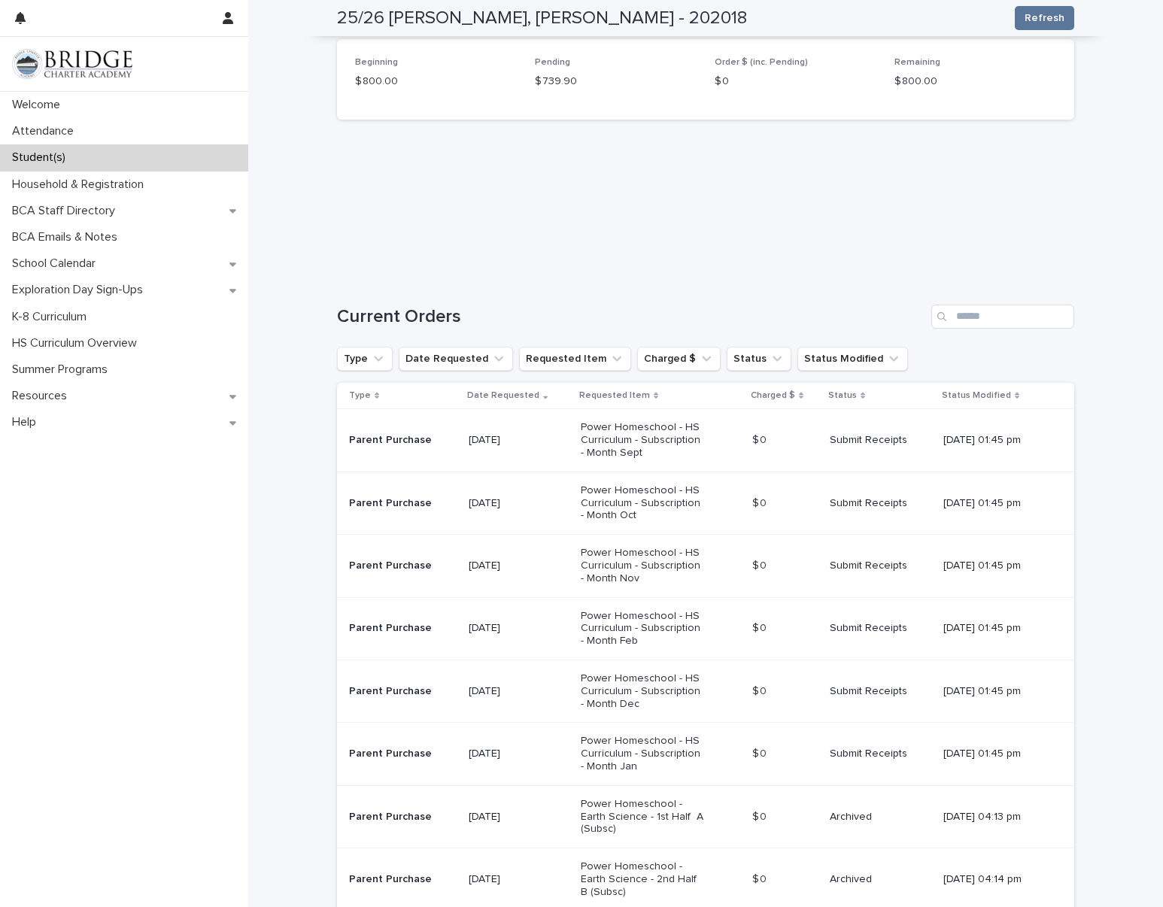
click at [648, 505] on p "Power Homeschool - HS Curriculum - Subscription - Month Oct" at bounding box center [644, 503] width 126 height 38
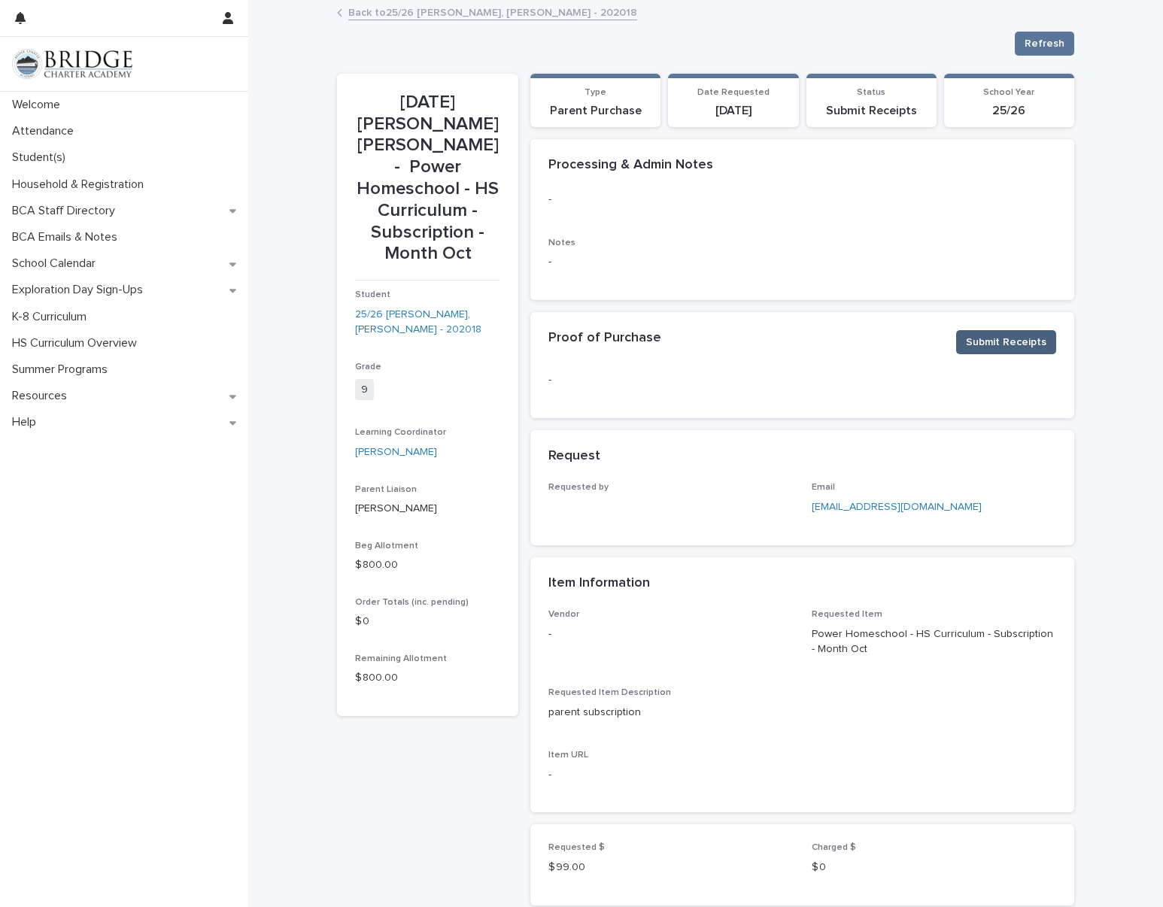
click at [968, 342] on span "Submit Receipts" at bounding box center [1006, 342] width 80 height 15
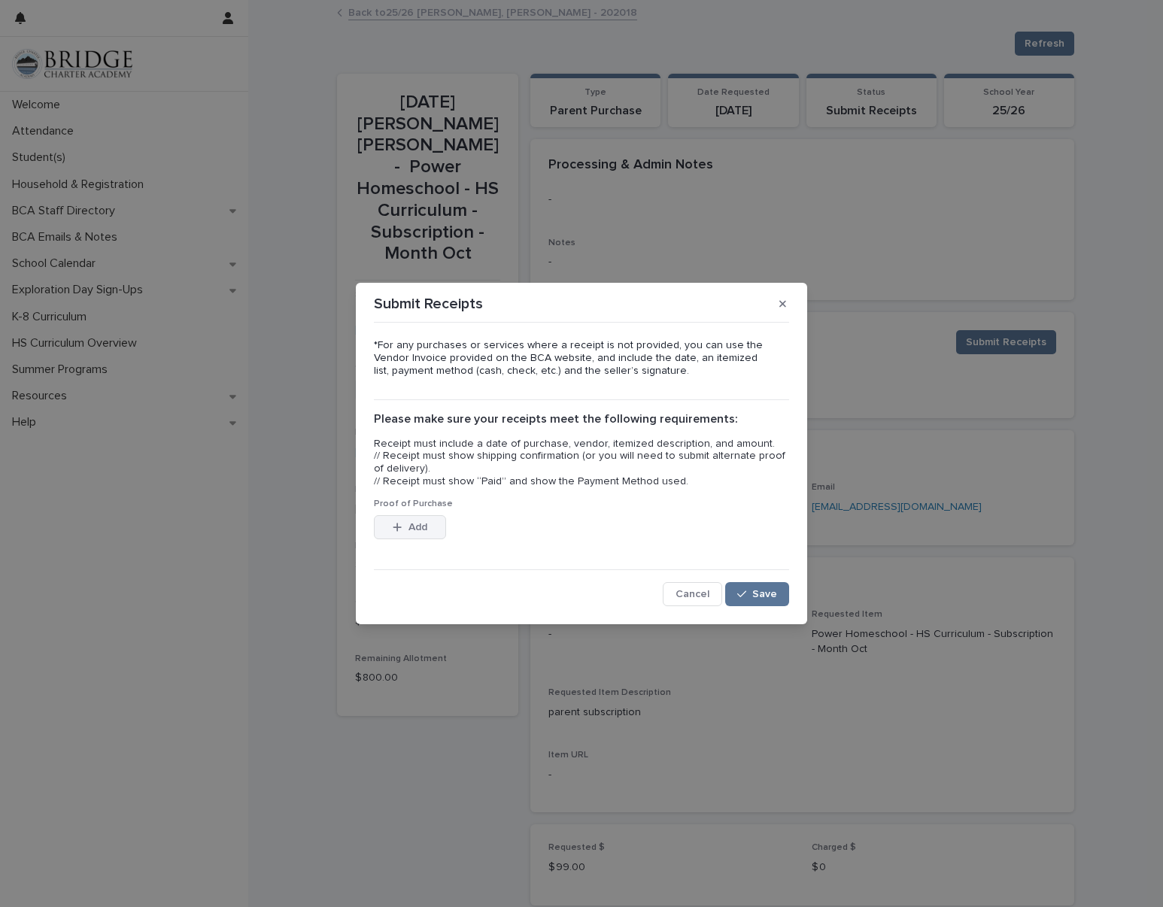
click at [422, 515] on button "Add" at bounding box center [410, 527] width 72 height 24
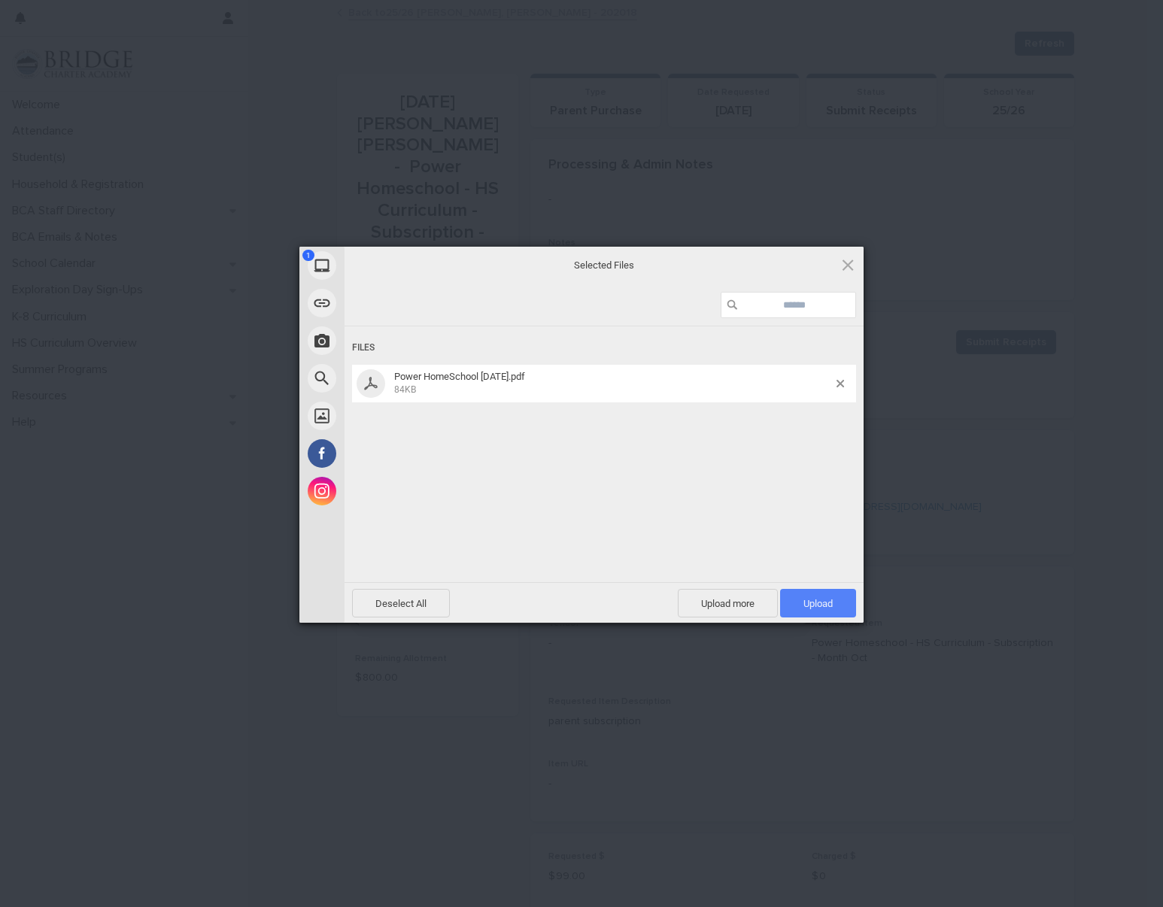
click at [825, 613] on span "Upload 1" at bounding box center [818, 603] width 76 height 29
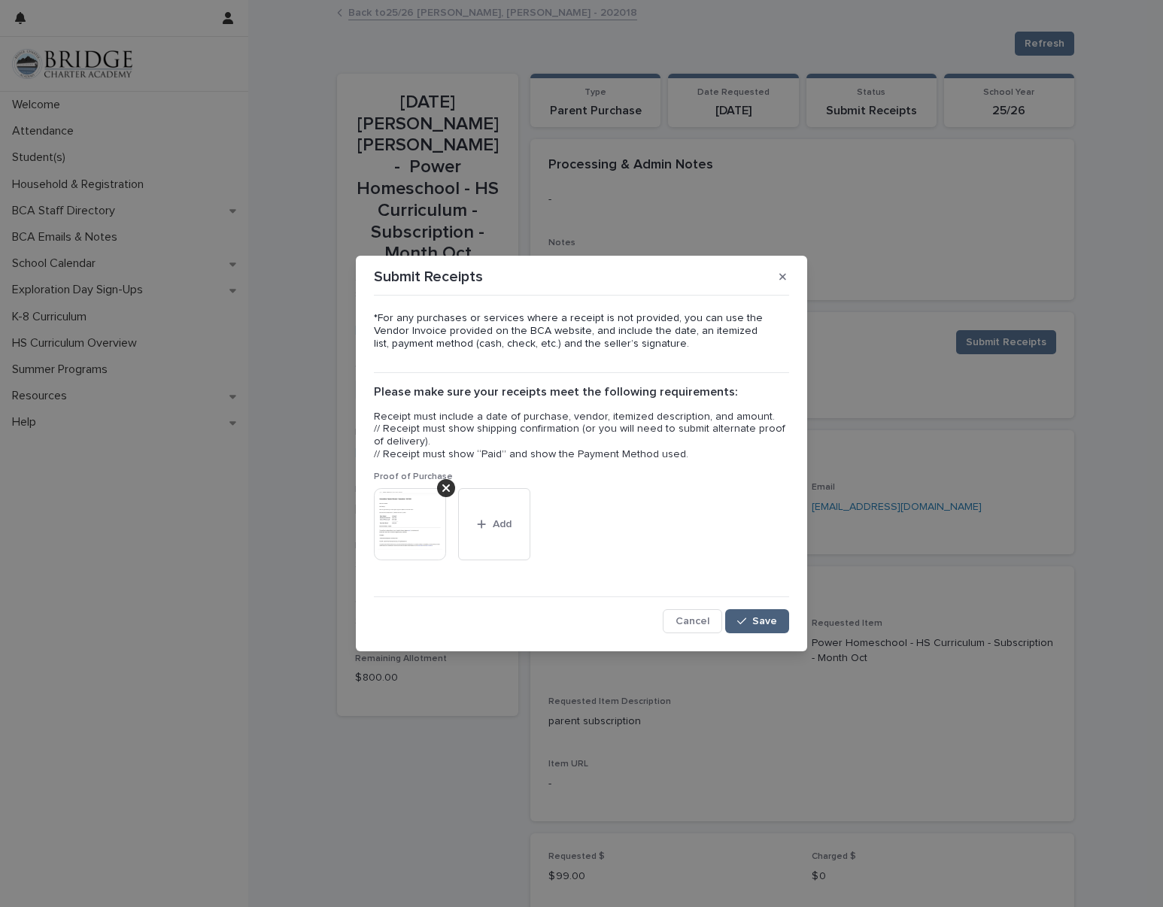
click at [749, 617] on div "button" at bounding box center [744, 621] width 15 height 11
click at [784, 277] on icon "button" at bounding box center [782, 277] width 7 height 11
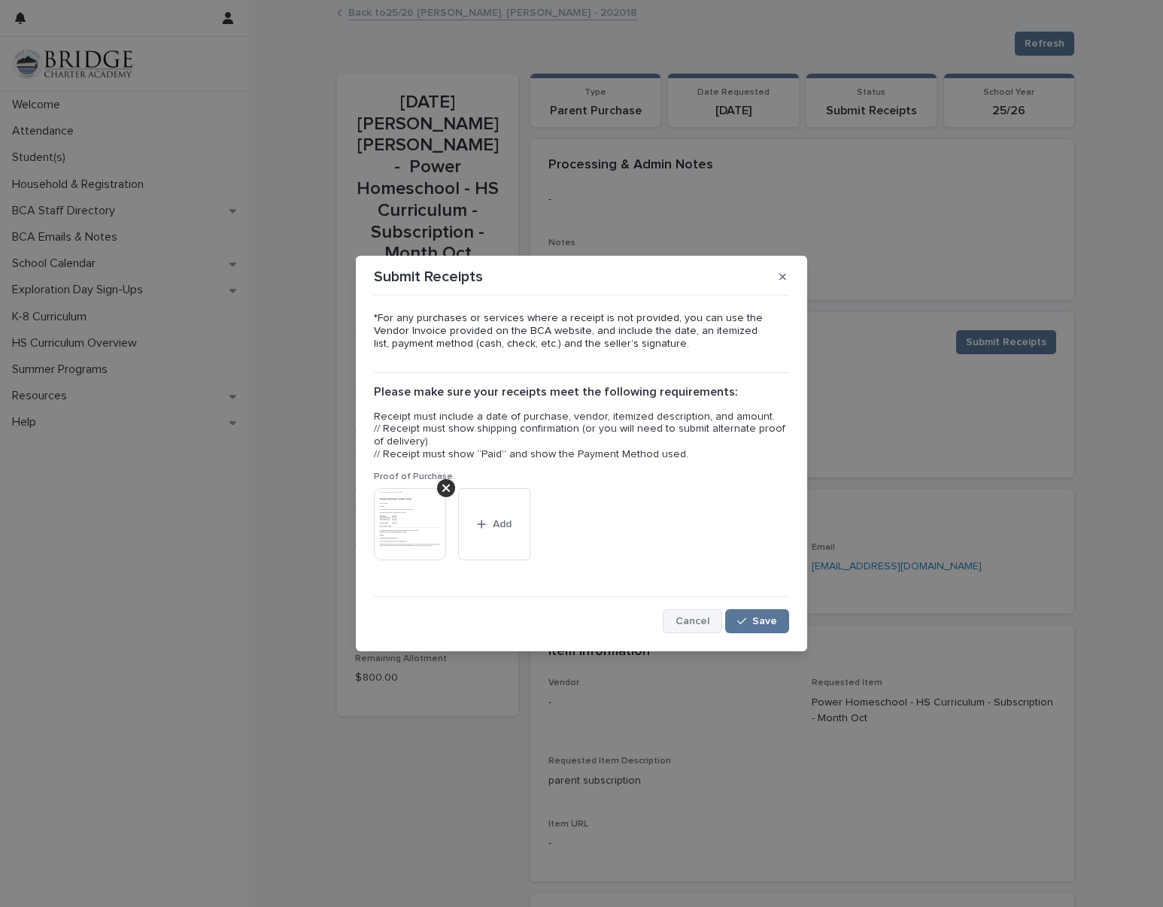
click at [706, 621] on span "Cancel" at bounding box center [692, 621] width 34 height 11
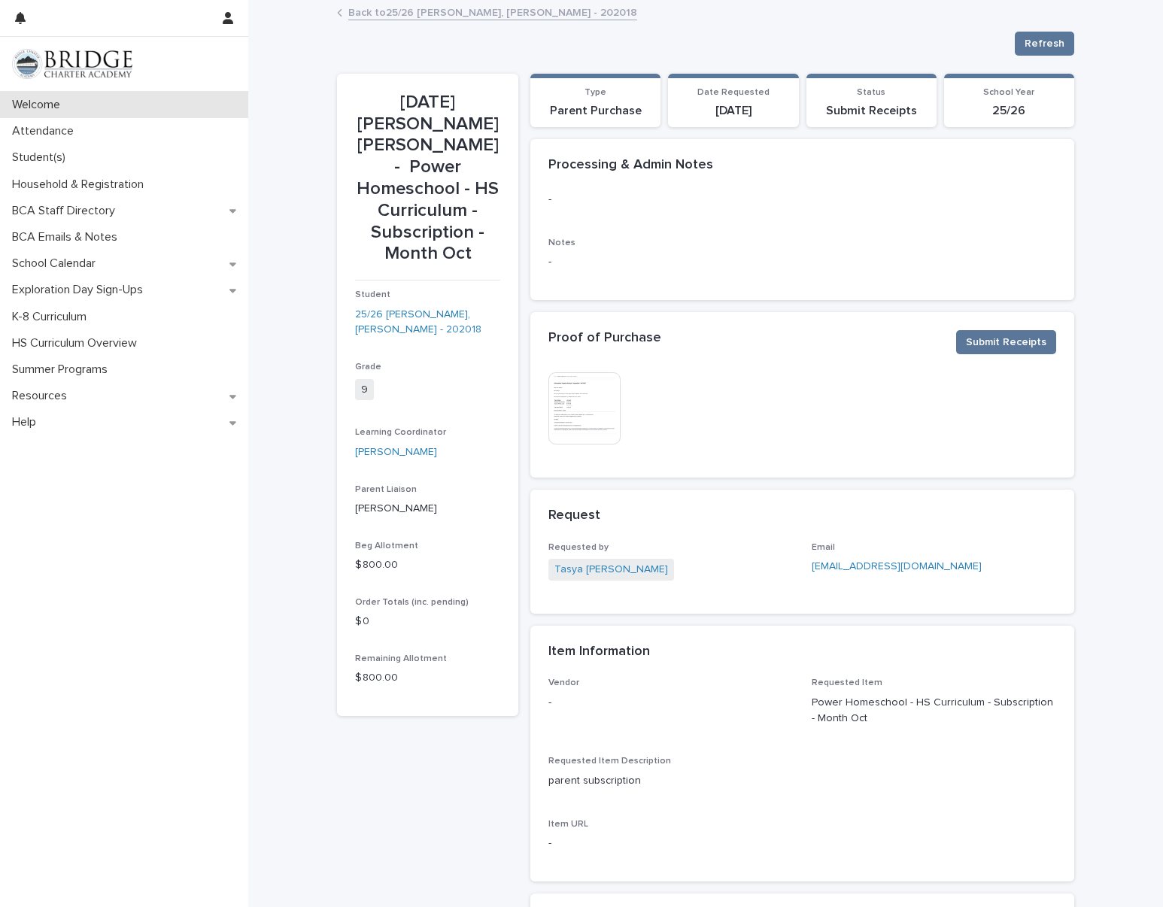
click at [49, 105] on p "Welcome" at bounding box center [39, 105] width 66 height 14
